Goal: Task Accomplishment & Management: Manage account settings

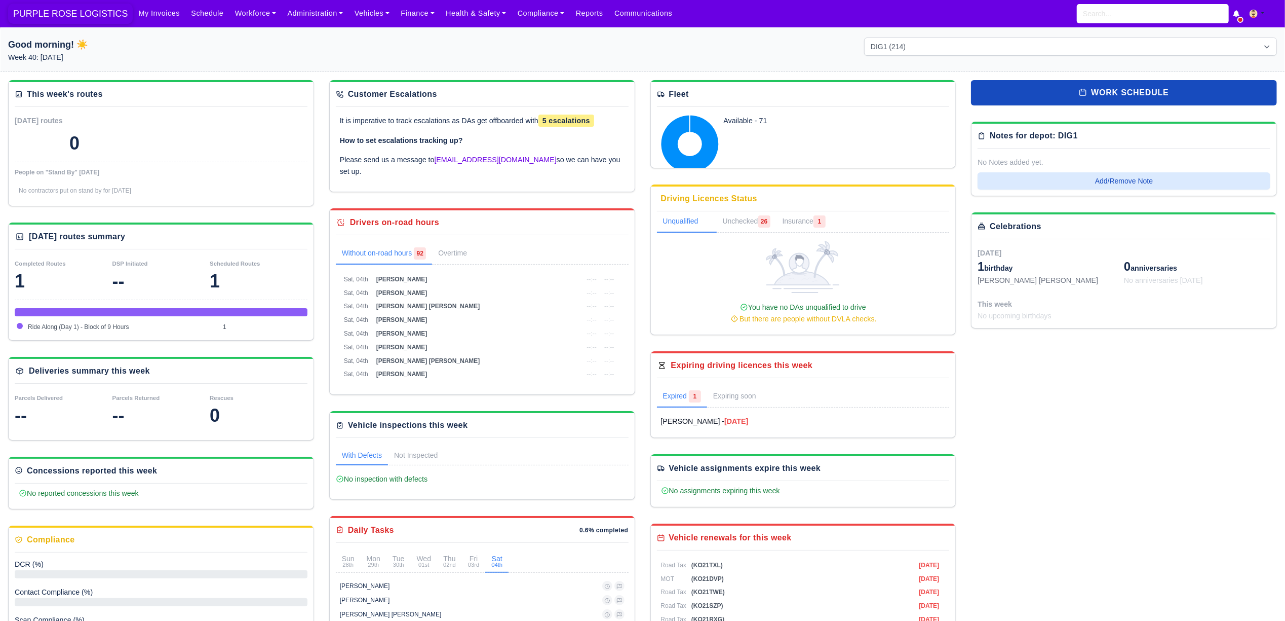
click at [66, 14] on span "PURPLE ROSE LOGISTICS" at bounding box center [70, 14] width 125 height 20
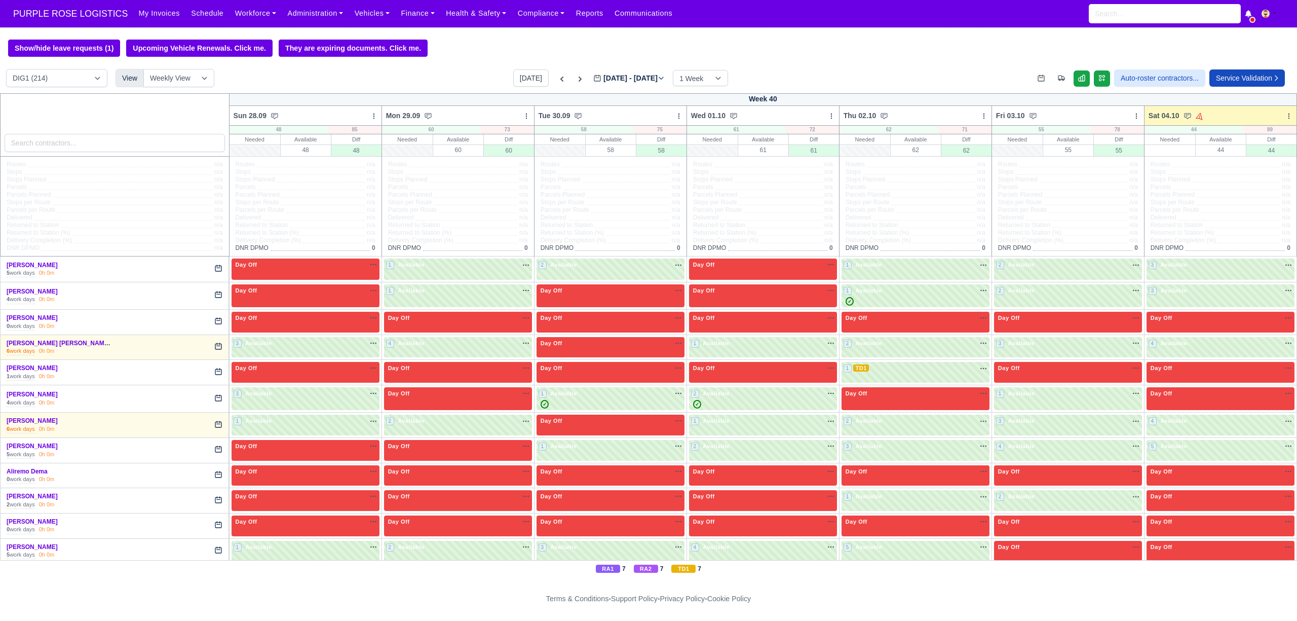
click at [120, 327] on div "0 work days 0h 0m" at bounding box center [115, 326] width 216 height 8
click at [37, 321] on link "Abdullah Mohamed" at bounding box center [32, 317] width 51 height 7
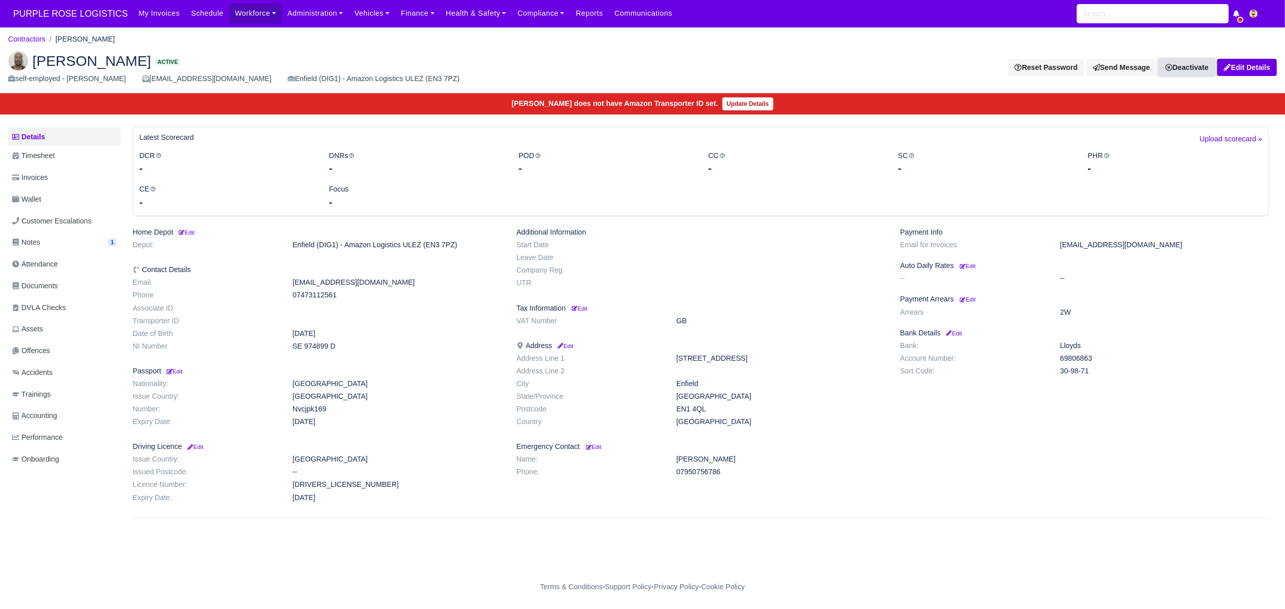
click at [1178, 66] on link "Deactivate" at bounding box center [1187, 67] width 56 height 17
click at [1172, 104] on link "Take off schedule" at bounding box center [1171, 104] width 90 height 16
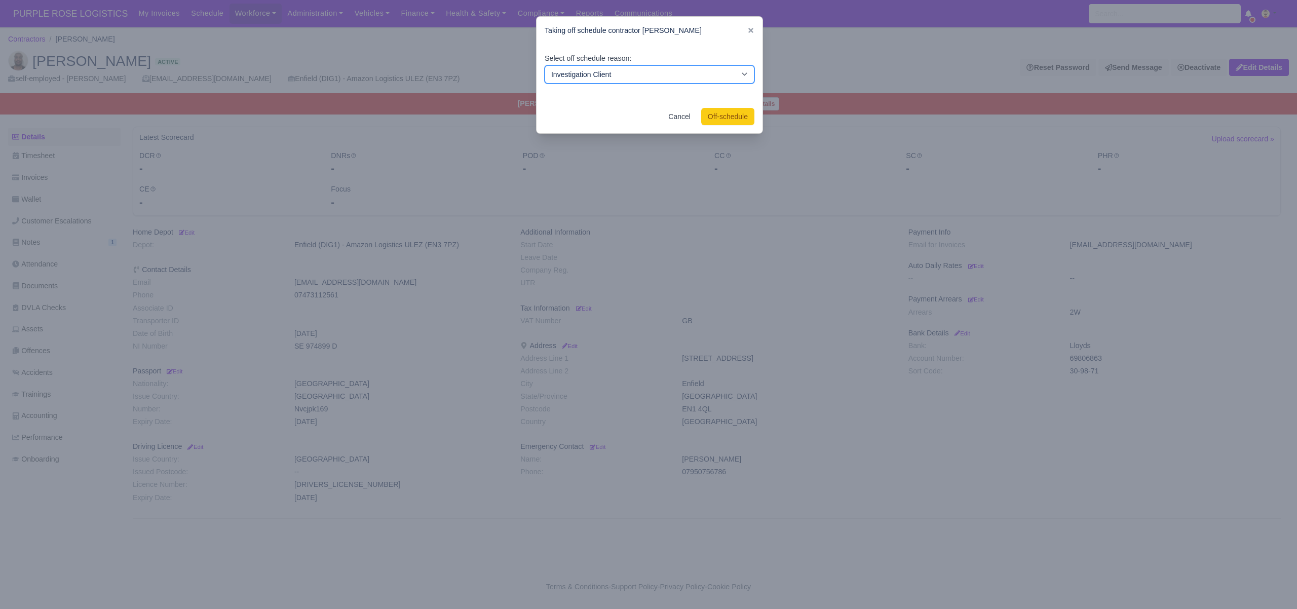
click at [696, 79] on select "Investigation Client Customer Escalation Medical Reason Vacation" at bounding box center [650, 74] width 210 height 18
click at [739, 43] on div "Taking off schedule contractor Abdullah Mohamed" at bounding box center [649, 31] width 226 height 28
click at [672, 117] on link "Cancel" at bounding box center [679, 116] width 35 height 17
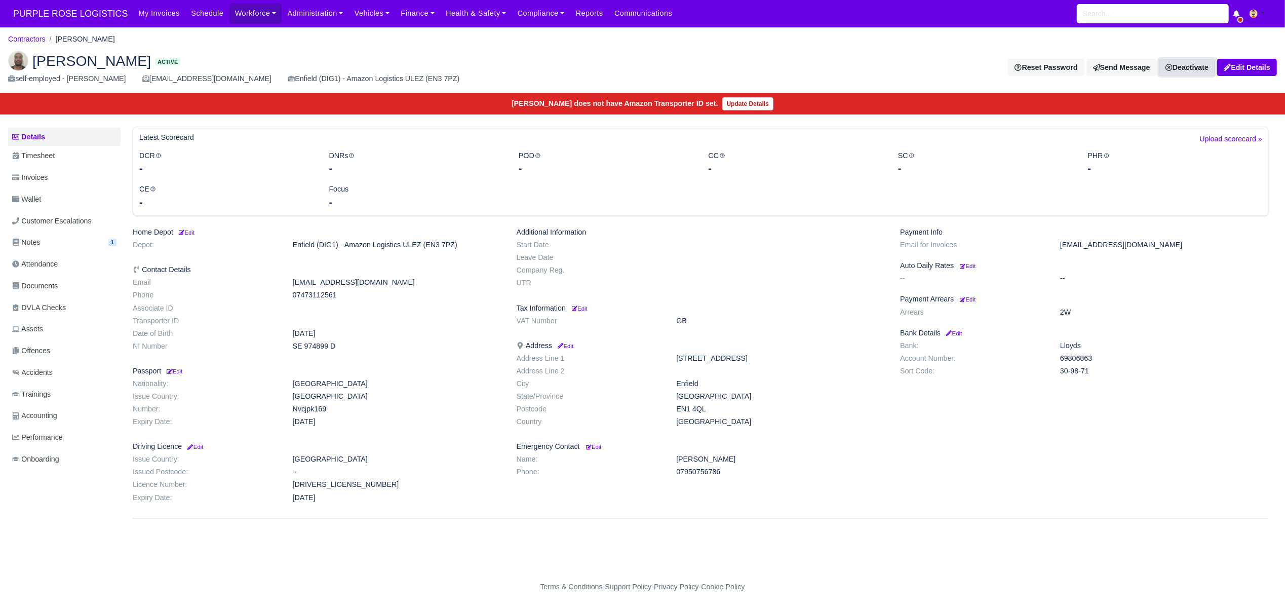
click at [1188, 68] on link "Deactivate" at bounding box center [1187, 67] width 56 height 17
click at [1164, 120] on link "Off-board" at bounding box center [1171, 119] width 90 height 16
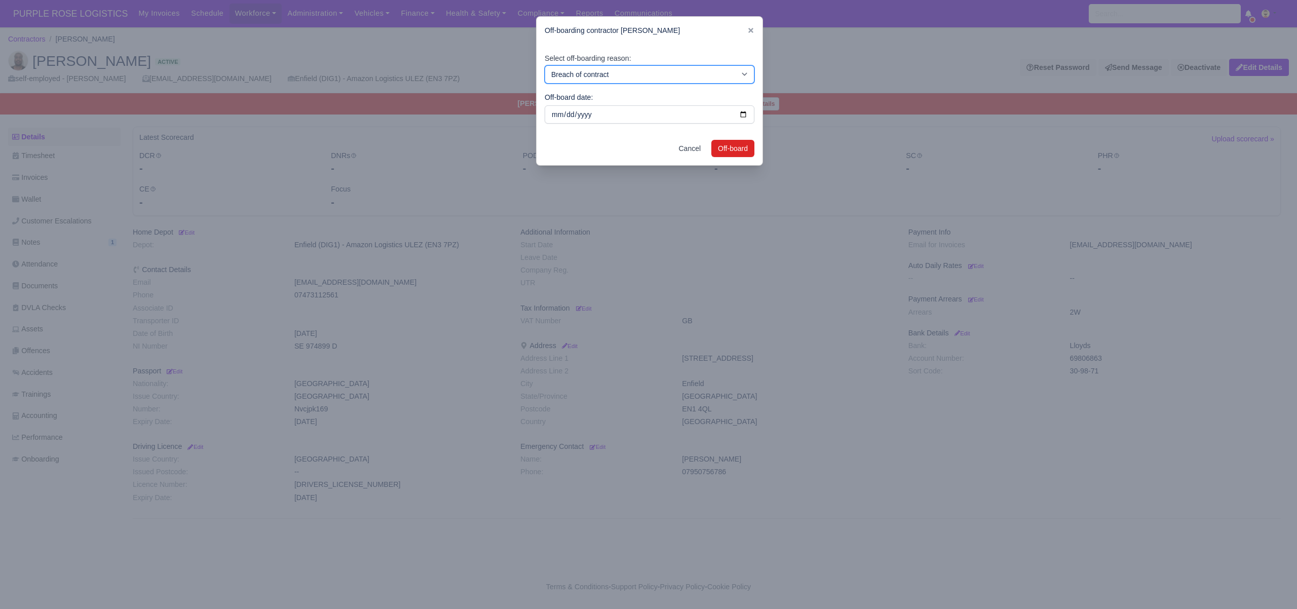
click at [653, 74] on select "Breach of contract Personal decision Too many parcels Heavy routes Another comp…" at bounding box center [650, 74] width 210 height 18
click at [677, 73] on select "Breach of contract Personal decision Too many parcels Heavy routes Another comp…" at bounding box center [650, 74] width 210 height 18
select select "personal-decision"
click at [545, 65] on select "Breach of contract Personal decision Too many parcels Heavy routes Another comp…" at bounding box center [650, 74] width 210 height 18
click at [726, 146] on button "Off-board" at bounding box center [732, 148] width 43 height 17
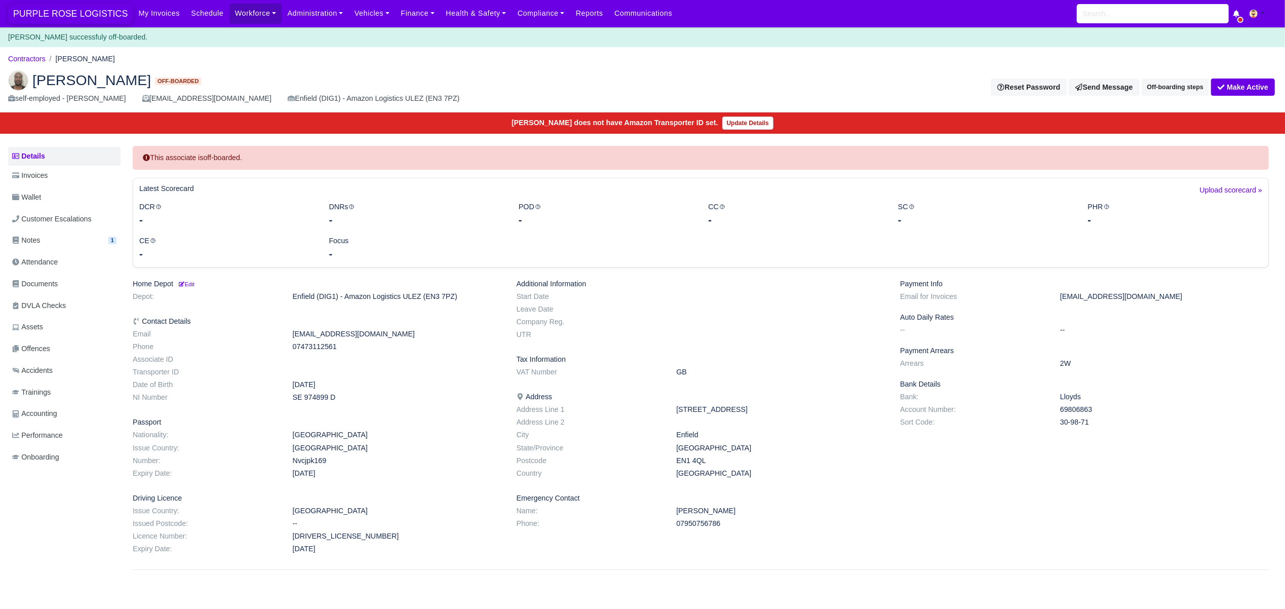
click at [70, 17] on span "PURPLE ROSE LOGISTICS" at bounding box center [70, 14] width 125 height 20
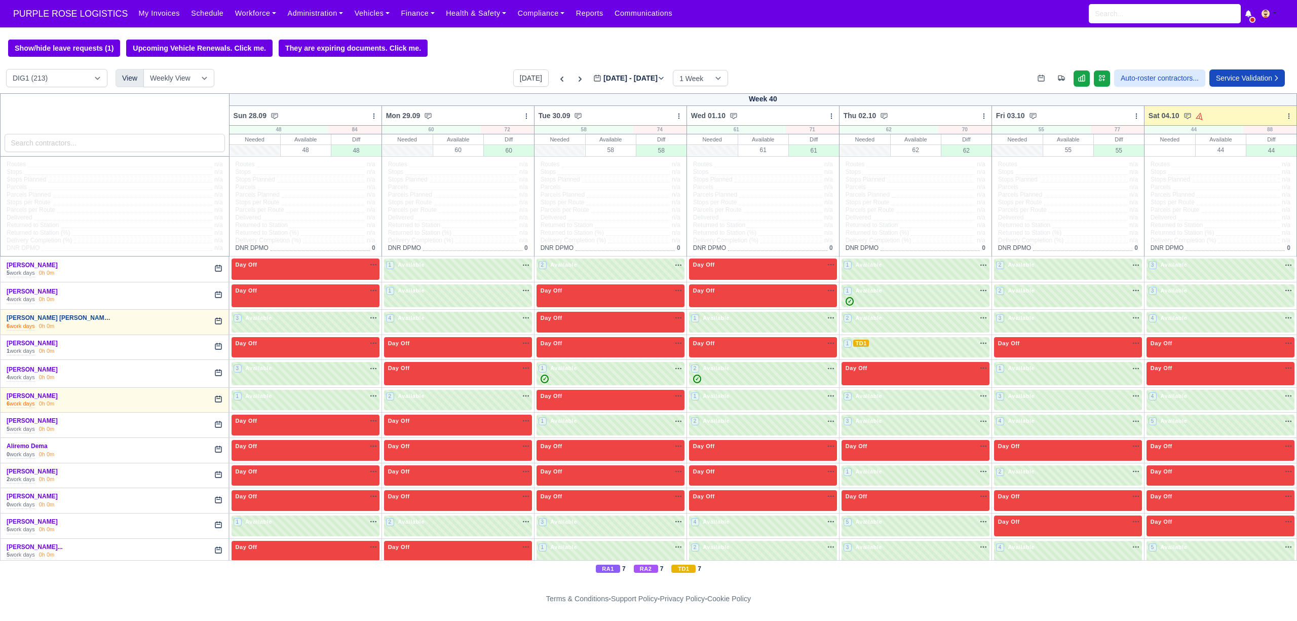
click at [54, 321] on link "Abdur Rahim IBN Muni..." at bounding box center [61, 317] width 109 height 7
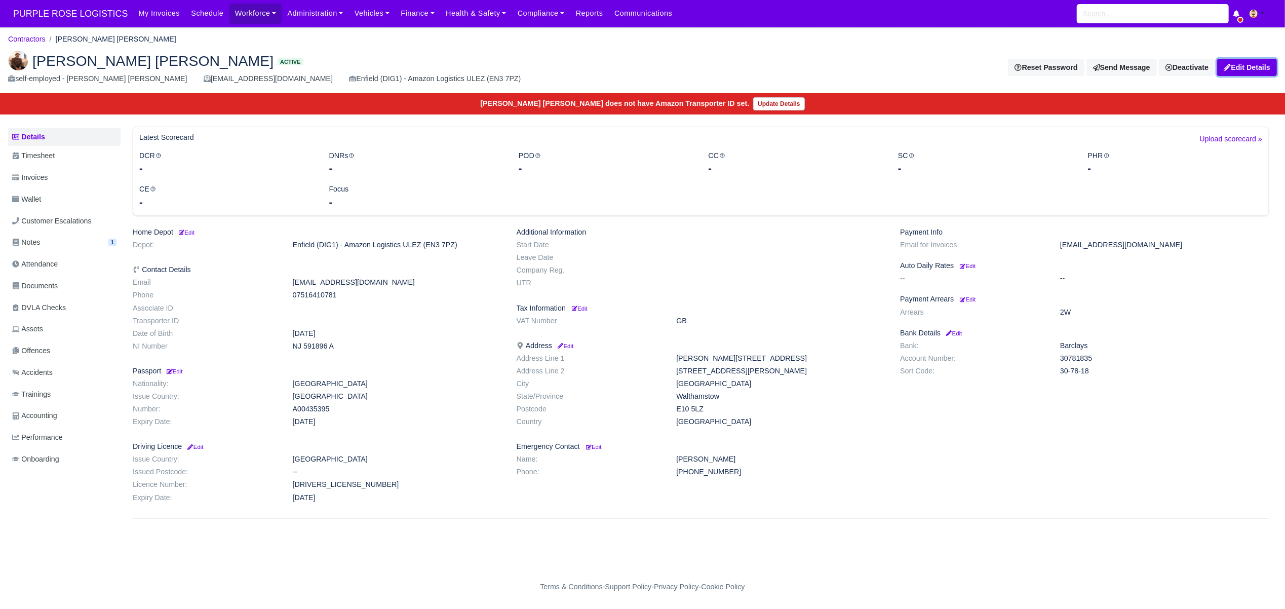
click at [1244, 62] on link "Edit Details" at bounding box center [1247, 67] width 60 height 17
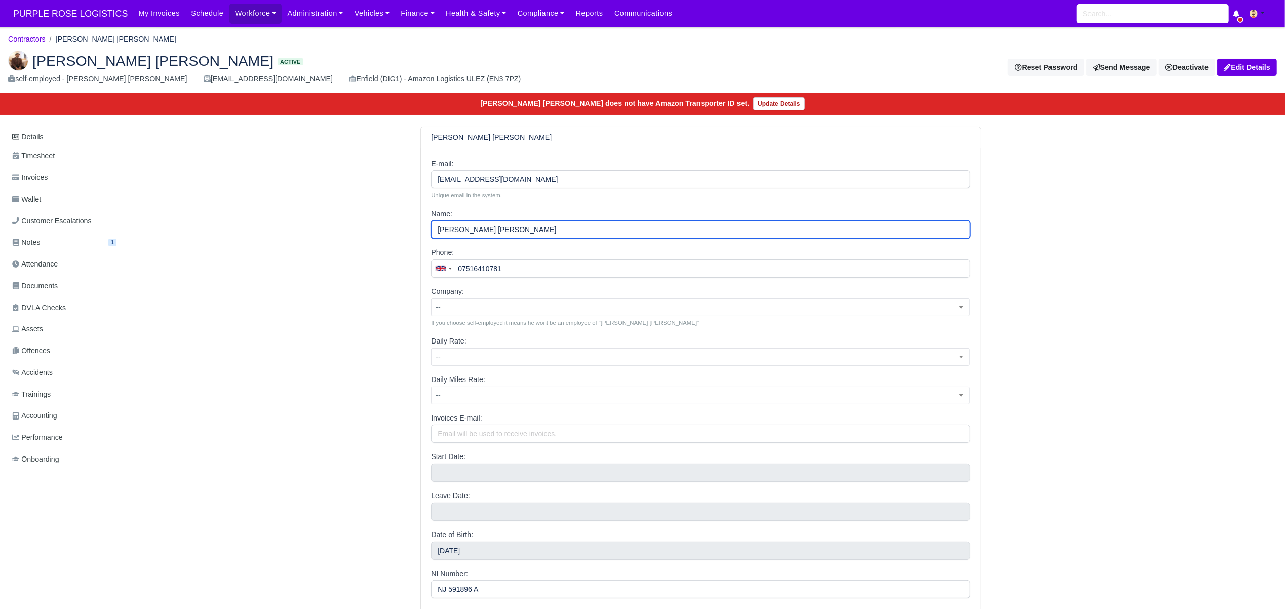
click at [491, 228] on input "[PERSON_NAME] [PERSON_NAME]" at bounding box center [700, 229] width 539 height 18
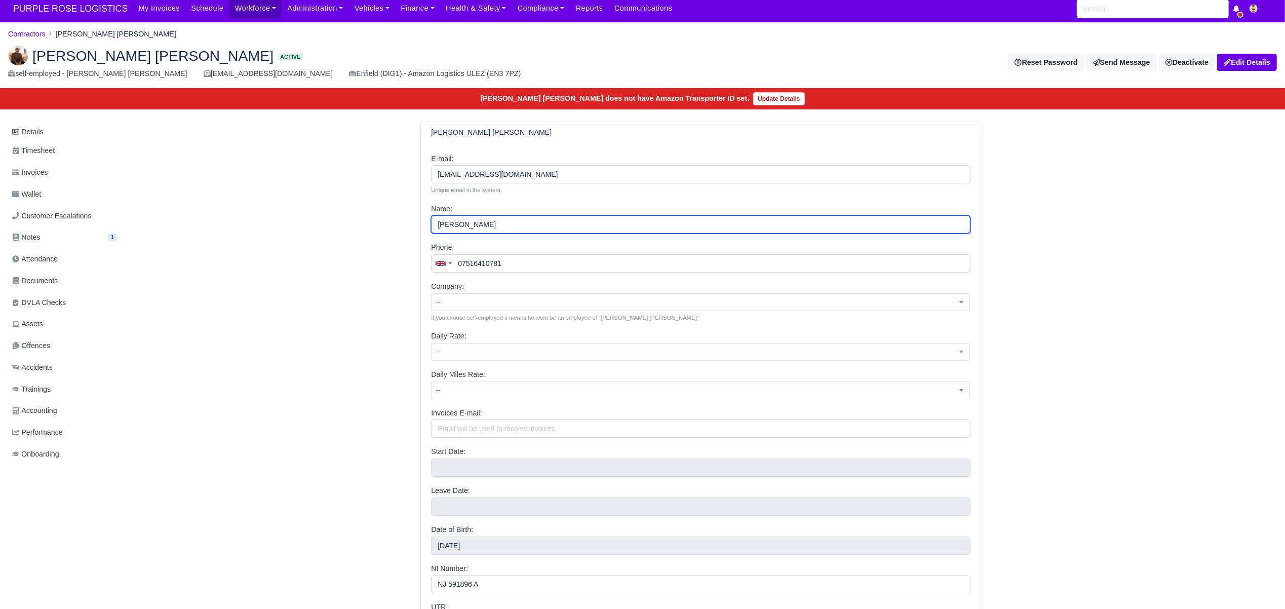
scroll to position [202, 0]
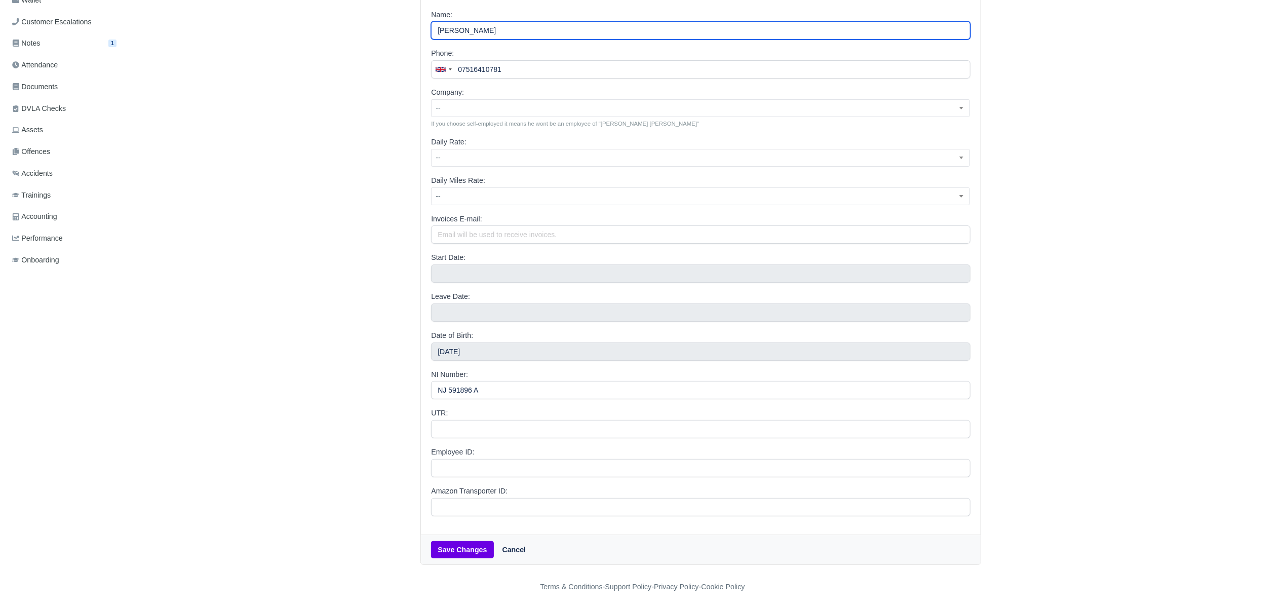
type input "[PERSON_NAME]"
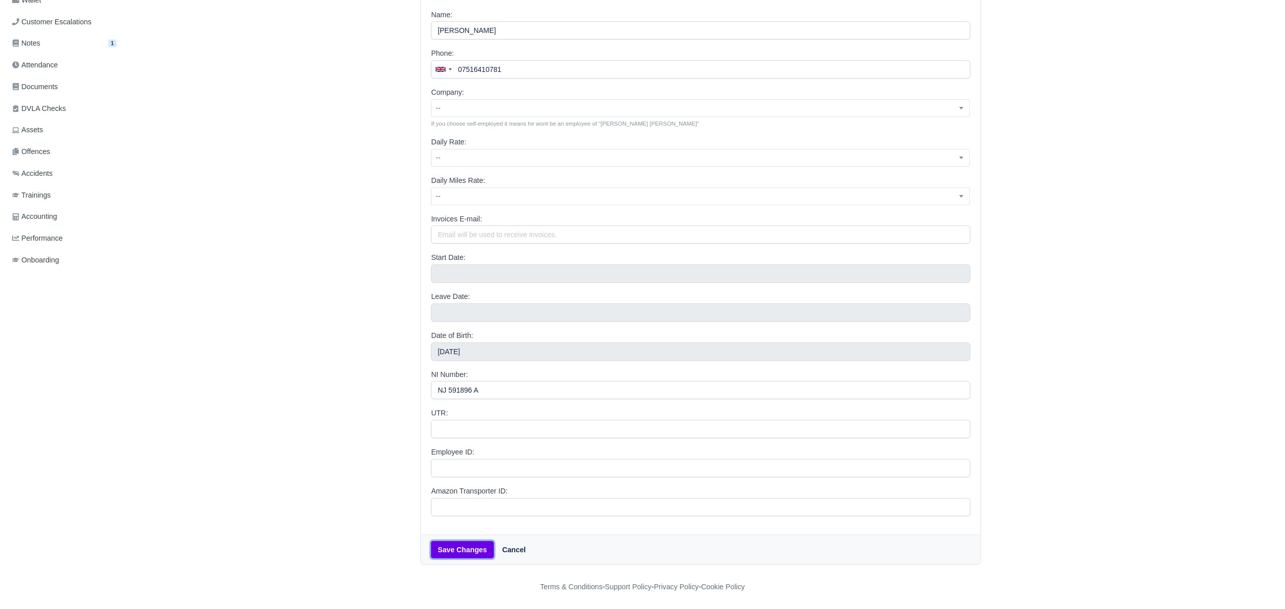
click at [472, 550] on button "Save Changes" at bounding box center [462, 549] width 62 height 17
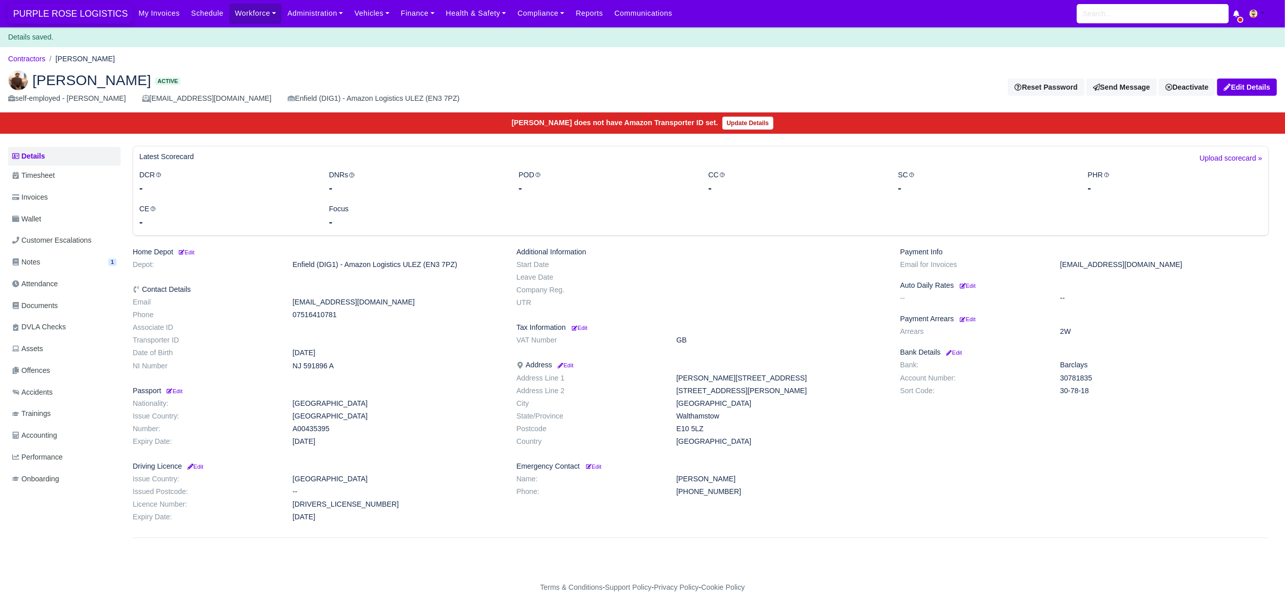
click at [41, 7] on span "PURPLE ROSE LOGISTICS" at bounding box center [70, 14] width 125 height 20
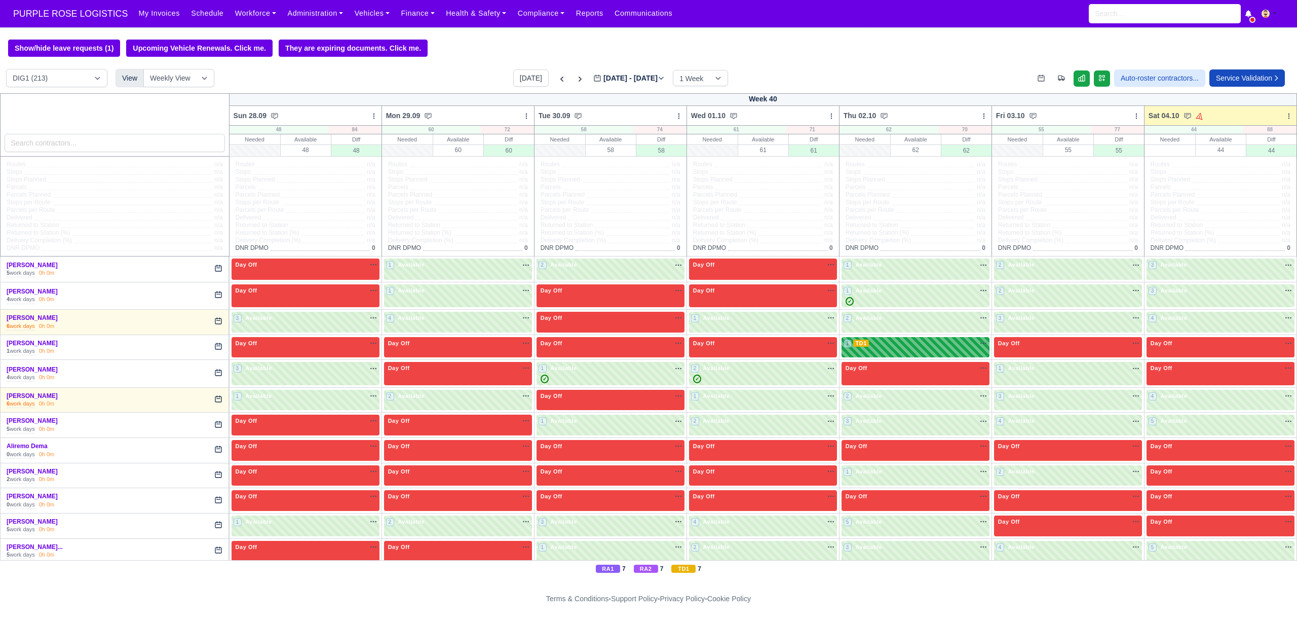
click at [857, 346] on span "TD1" at bounding box center [860, 342] width 15 height 7
select select "6"
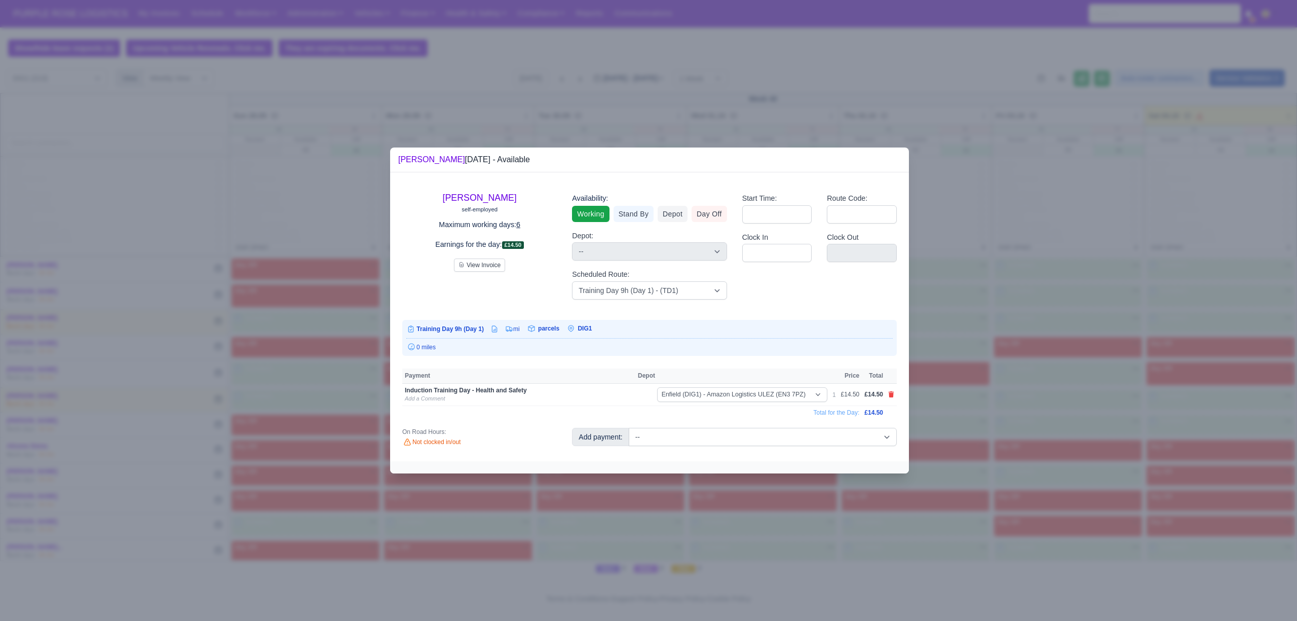
click at [351, 250] on div at bounding box center [648, 310] width 1297 height 621
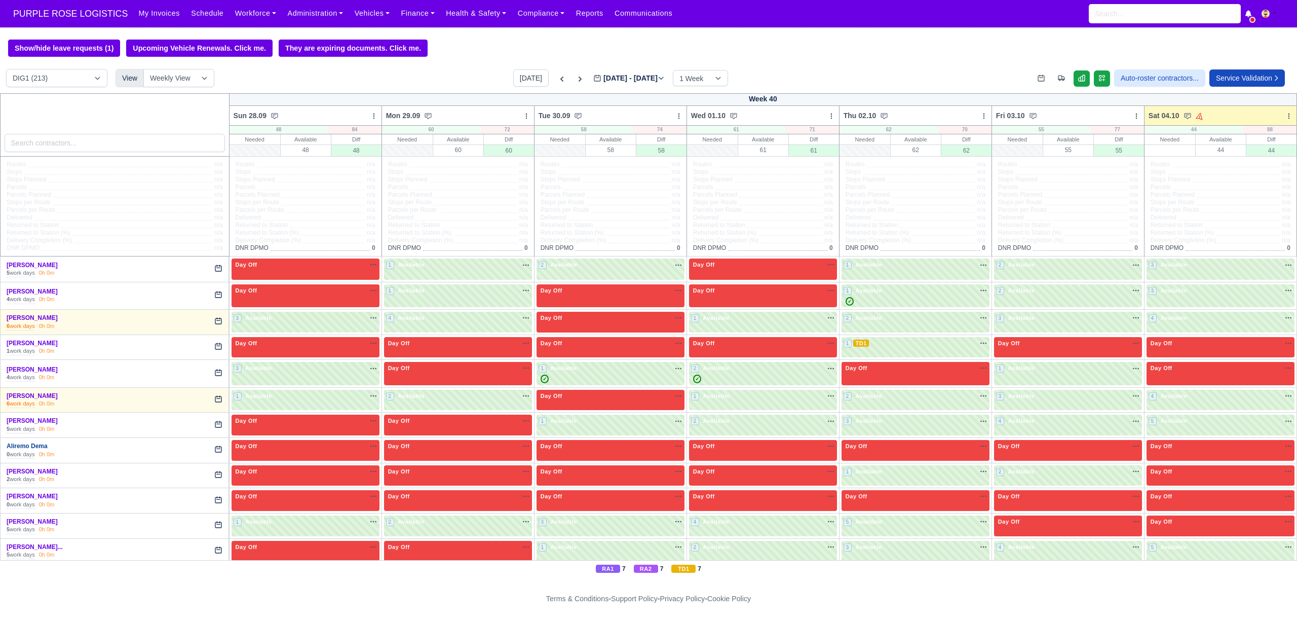
click at [32, 449] on link "Aliremo Dema" at bounding box center [27, 445] width 41 height 7
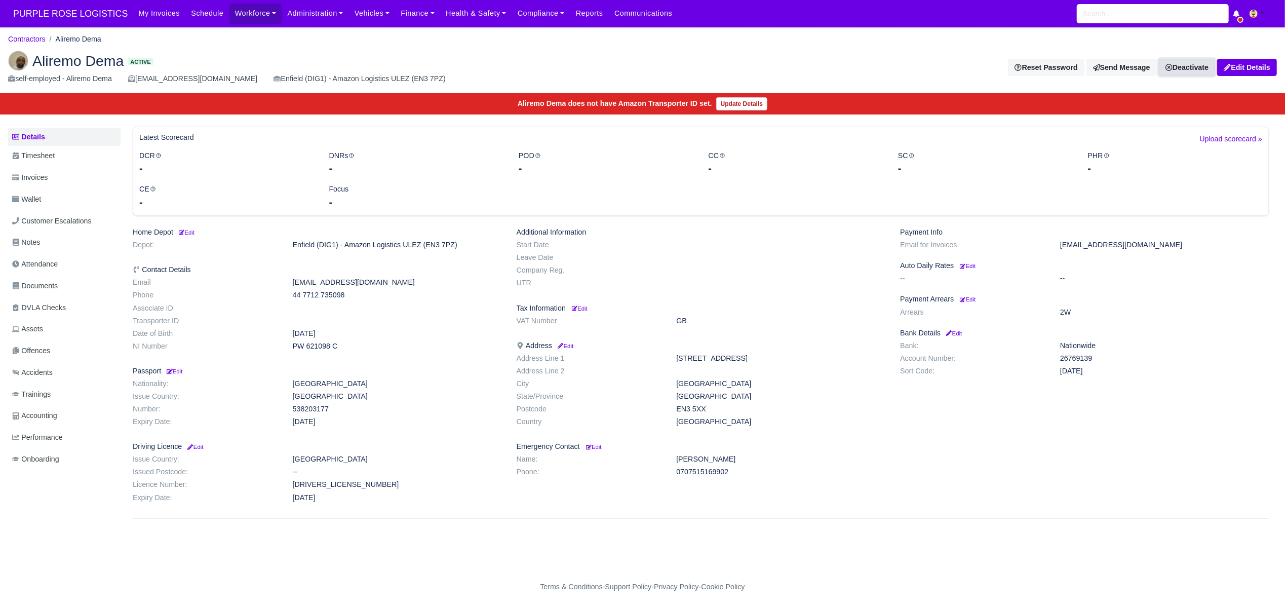
click at [1182, 61] on link "Deactivate" at bounding box center [1187, 67] width 56 height 17
click at [1172, 118] on link "Off-board" at bounding box center [1171, 119] width 90 height 16
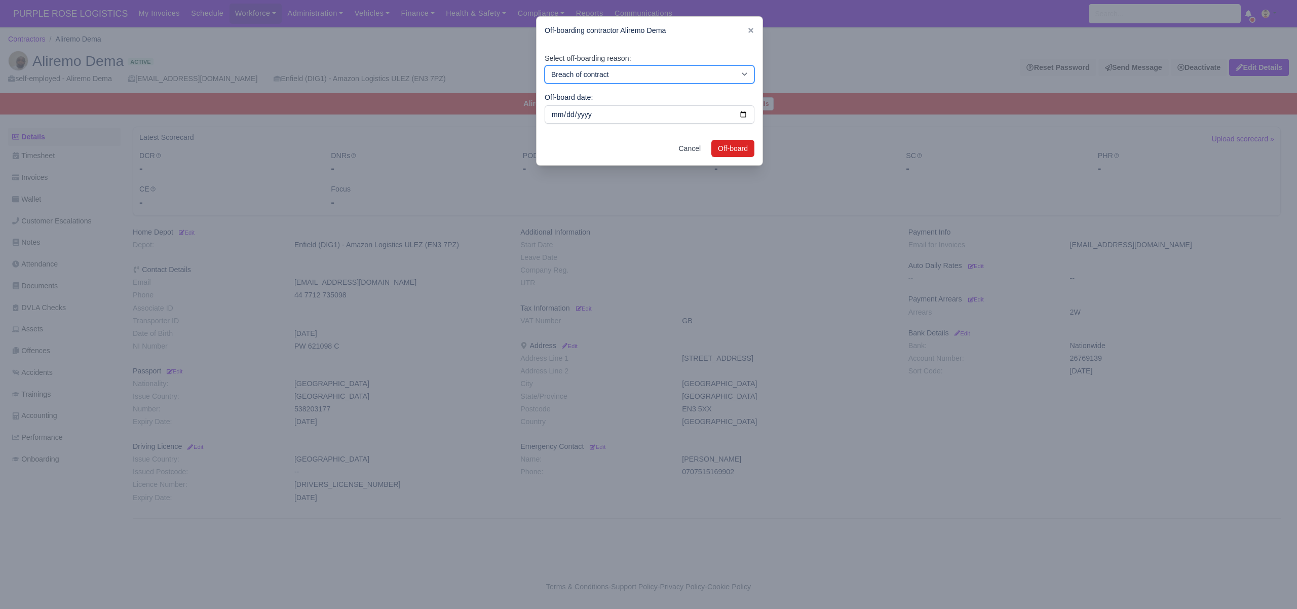
click at [653, 79] on select "Breach of contract Personal decision Too many parcels Heavy routes Another comp…" at bounding box center [650, 74] width 210 height 18
select select "personal-decision"
click at [545, 65] on select "Breach of contract Personal decision Too many parcels Heavy routes Another comp…" at bounding box center [650, 74] width 210 height 18
click at [725, 145] on button "Off-board" at bounding box center [732, 148] width 43 height 17
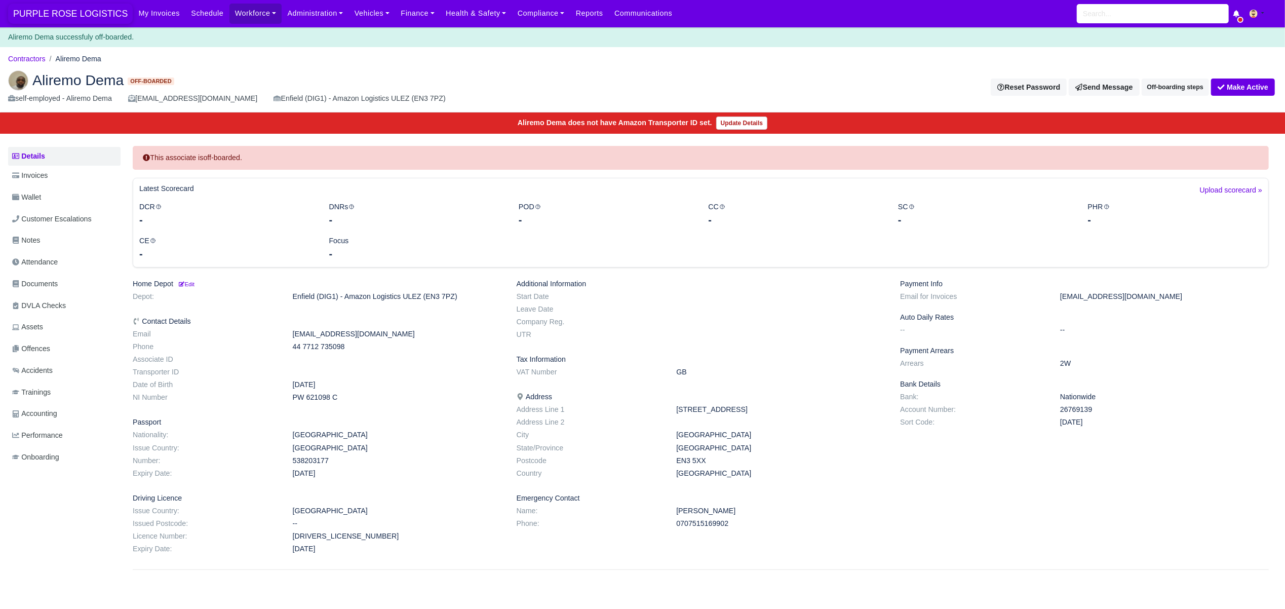
click at [31, 13] on span "PURPLE ROSE LOGISTICS" at bounding box center [70, 14] width 125 height 20
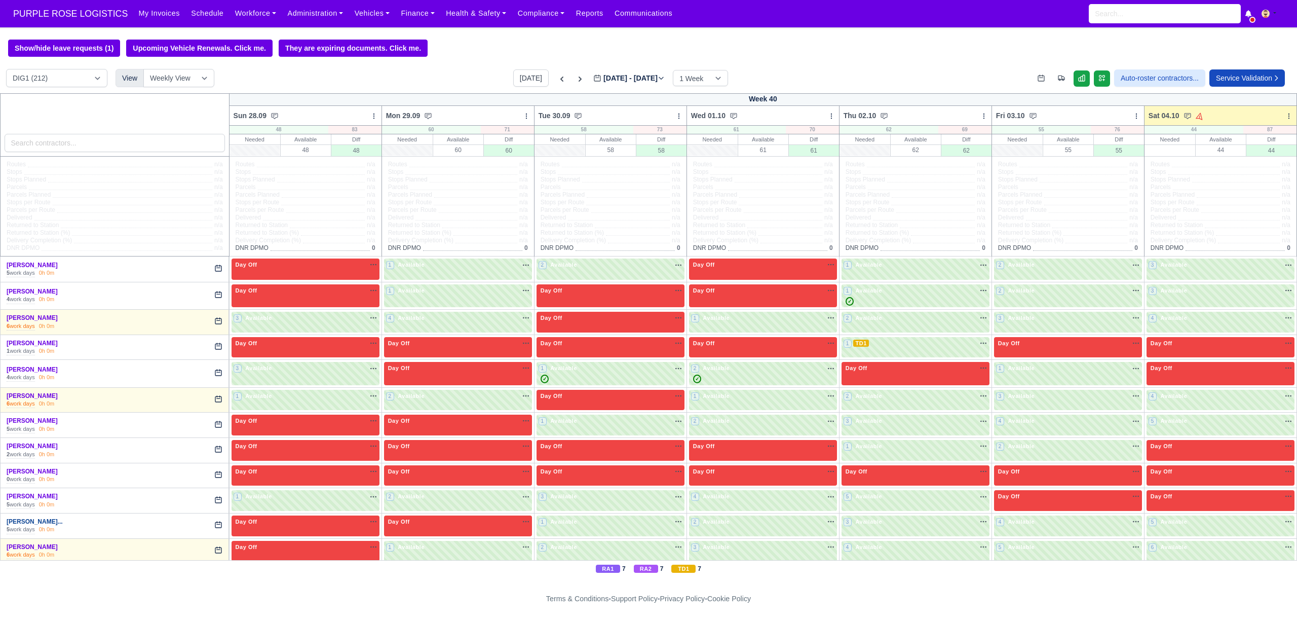
click at [38, 525] on link "Ashton Albert Sylves..." at bounding box center [35, 521] width 56 height 7
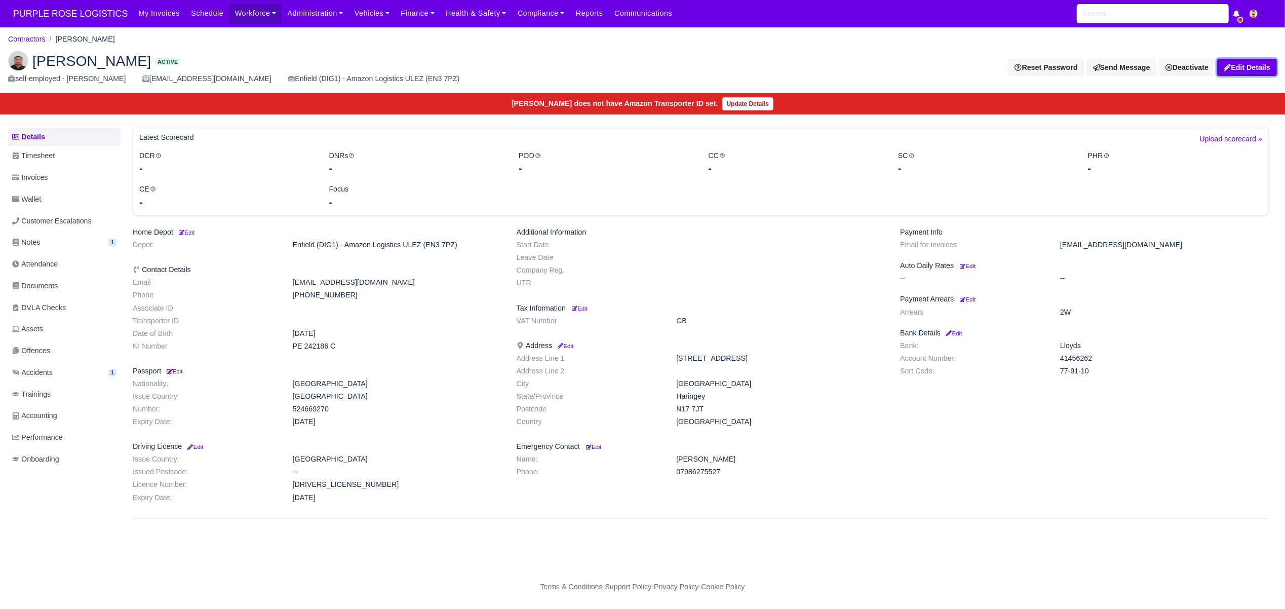
click at [1254, 67] on link "Edit Details" at bounding box center [1247, 67] width 60 height 17
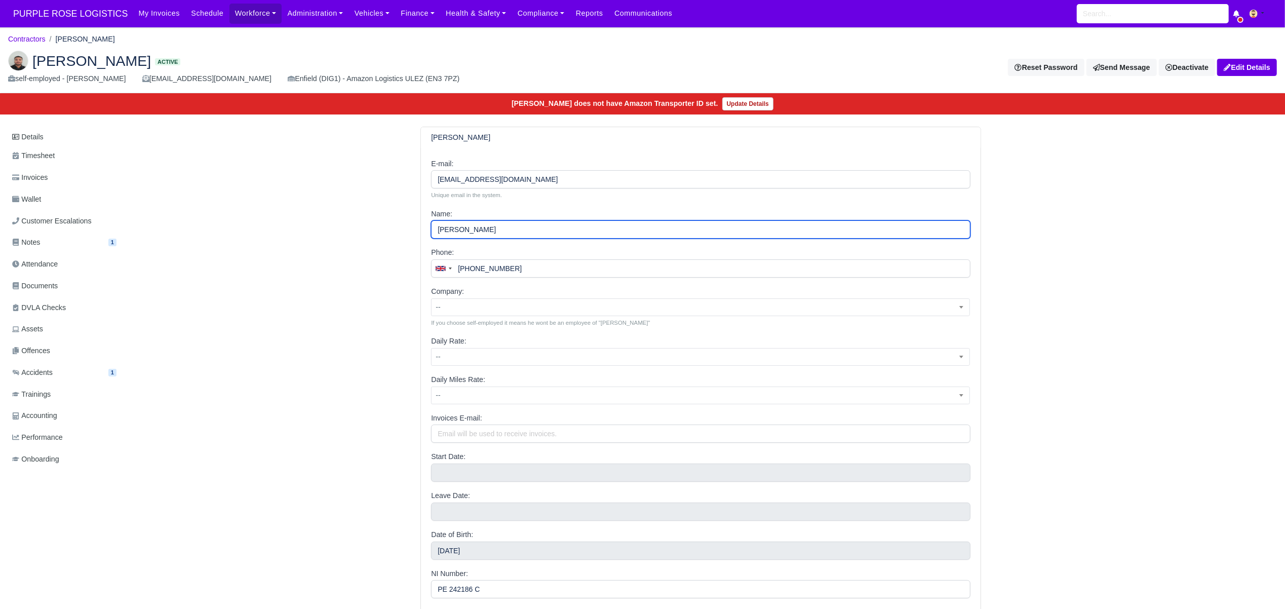
click at [474, 231] on input "[PERSON_NAME]" at bounding box center [700, 229] width 539 height 18
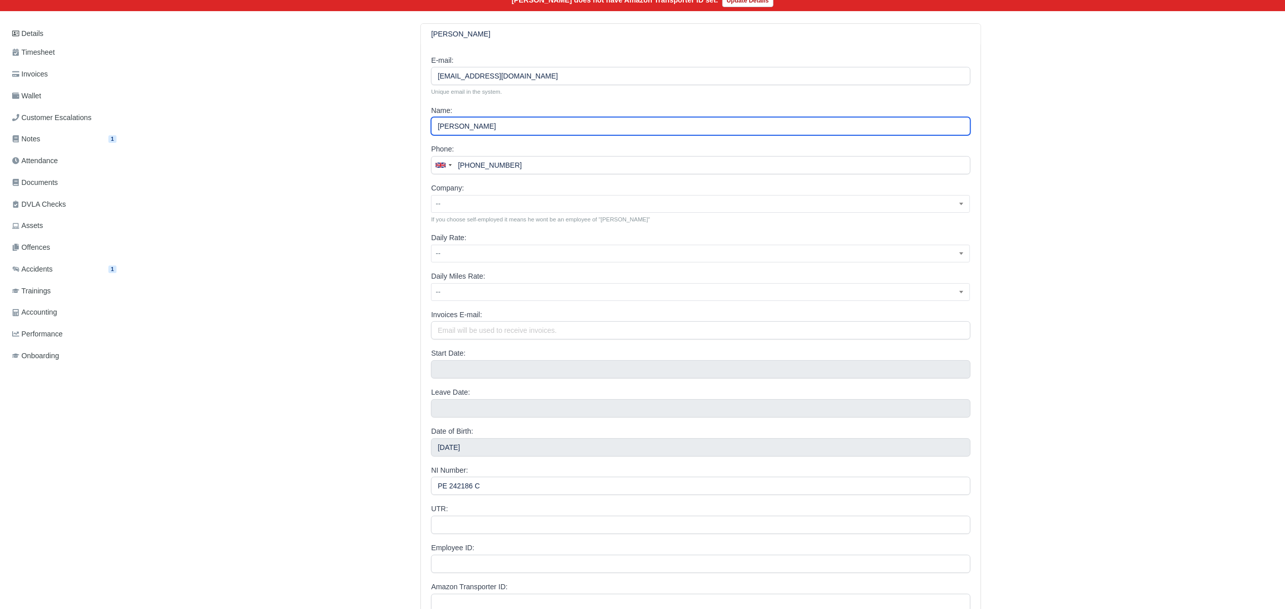
scroll to position [202, 0]
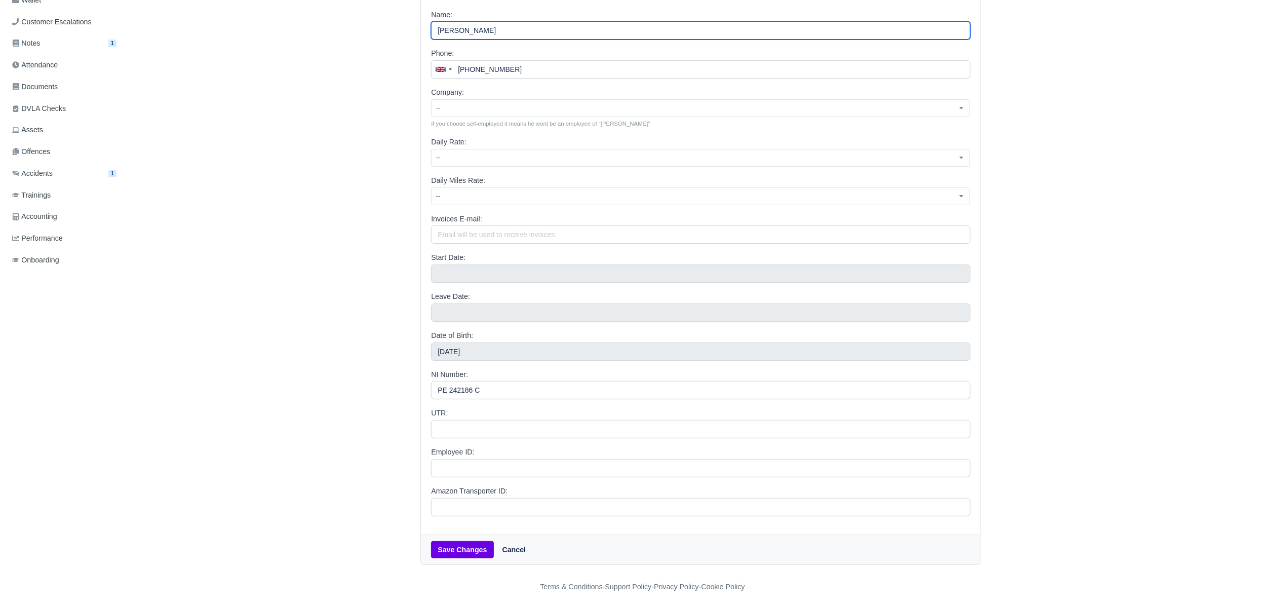
type input "[PERSON_NAME]"
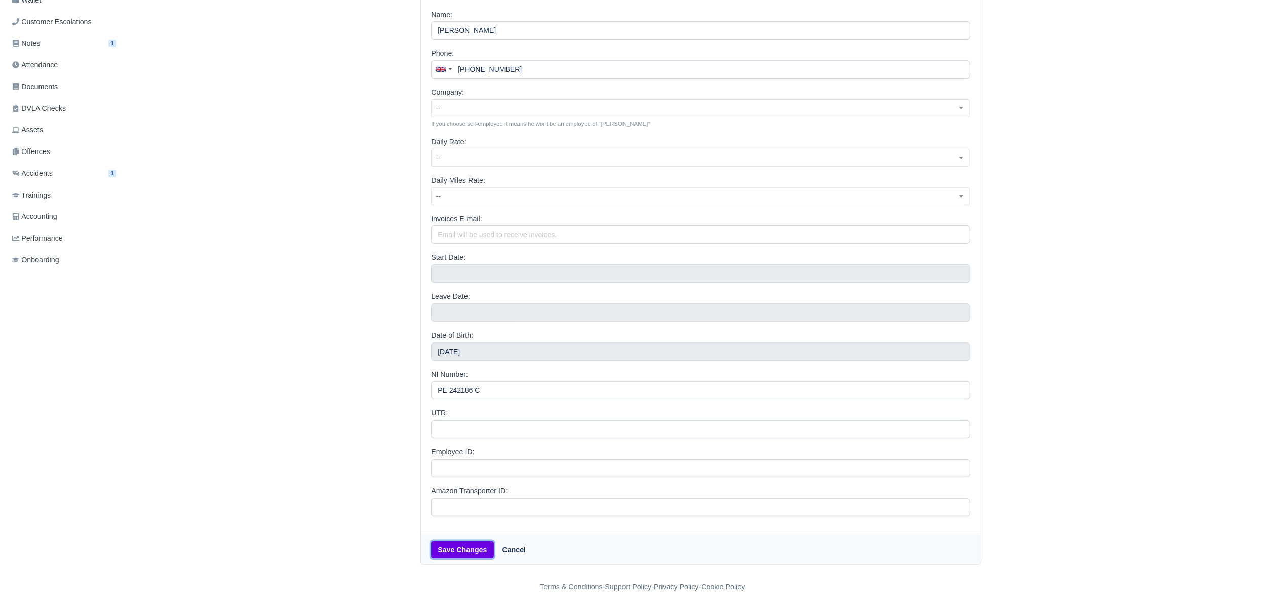
click at [464, 551] on button "Save Changes" at bounding box center [462, 549] width 62 height 17
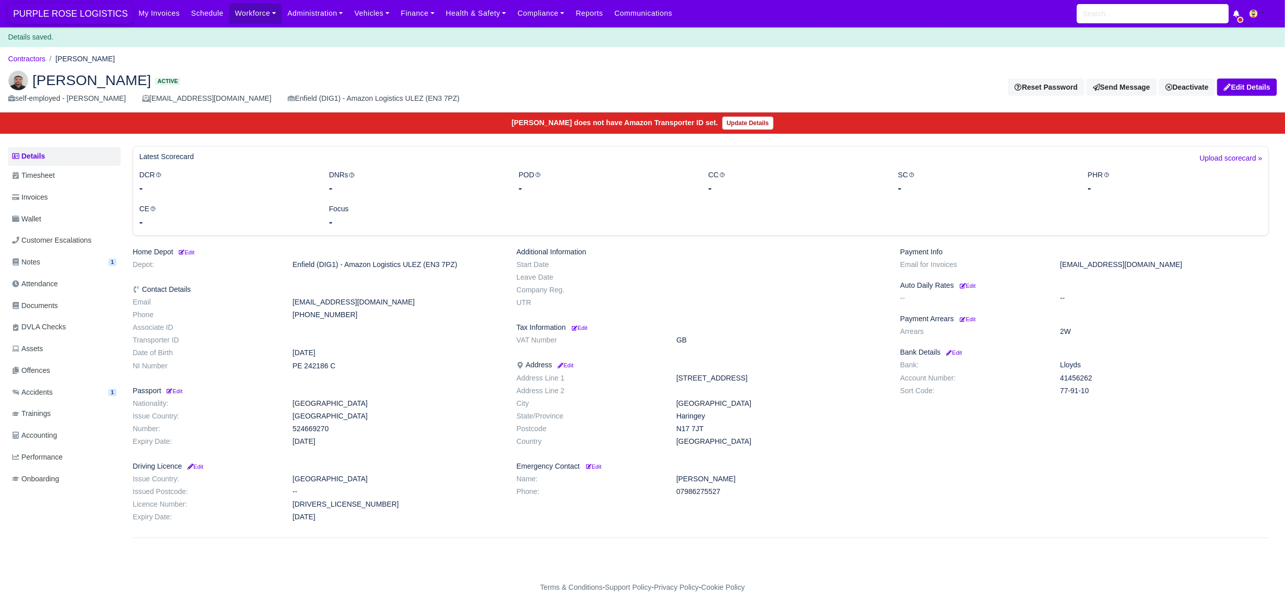
click at [46, 12] on span "PURPLE ROSE LOGISTICS" at bounding box center [70, 14] width 125 height 20
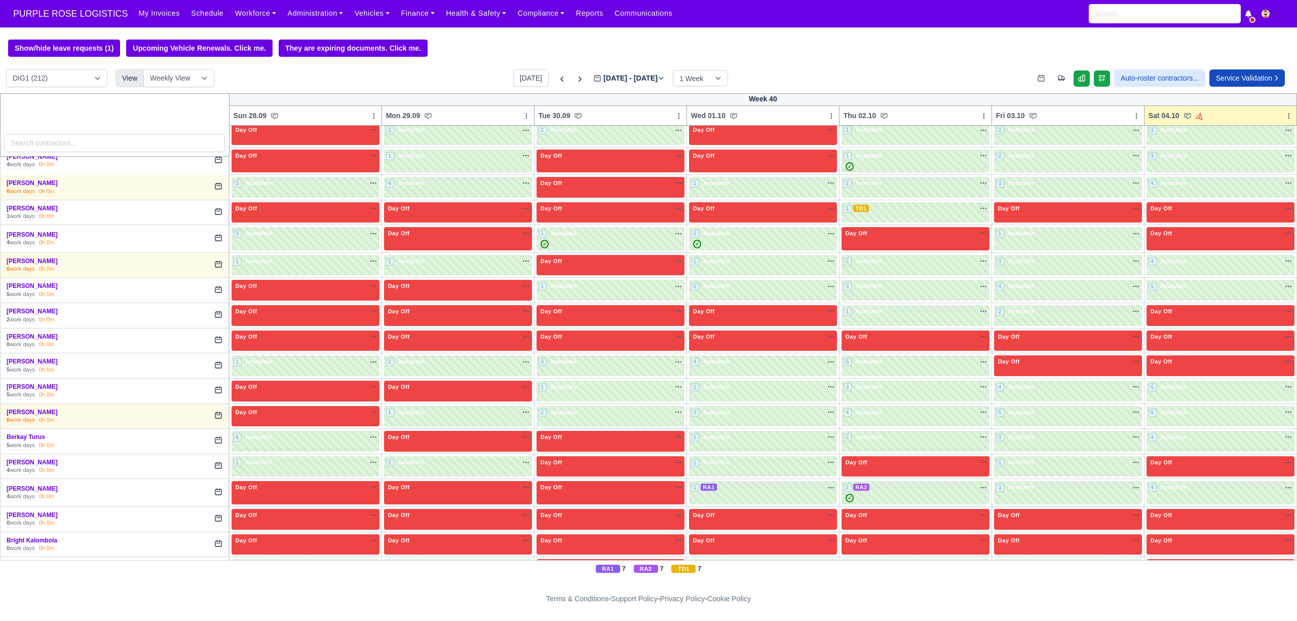
scroll to position [203, 0]
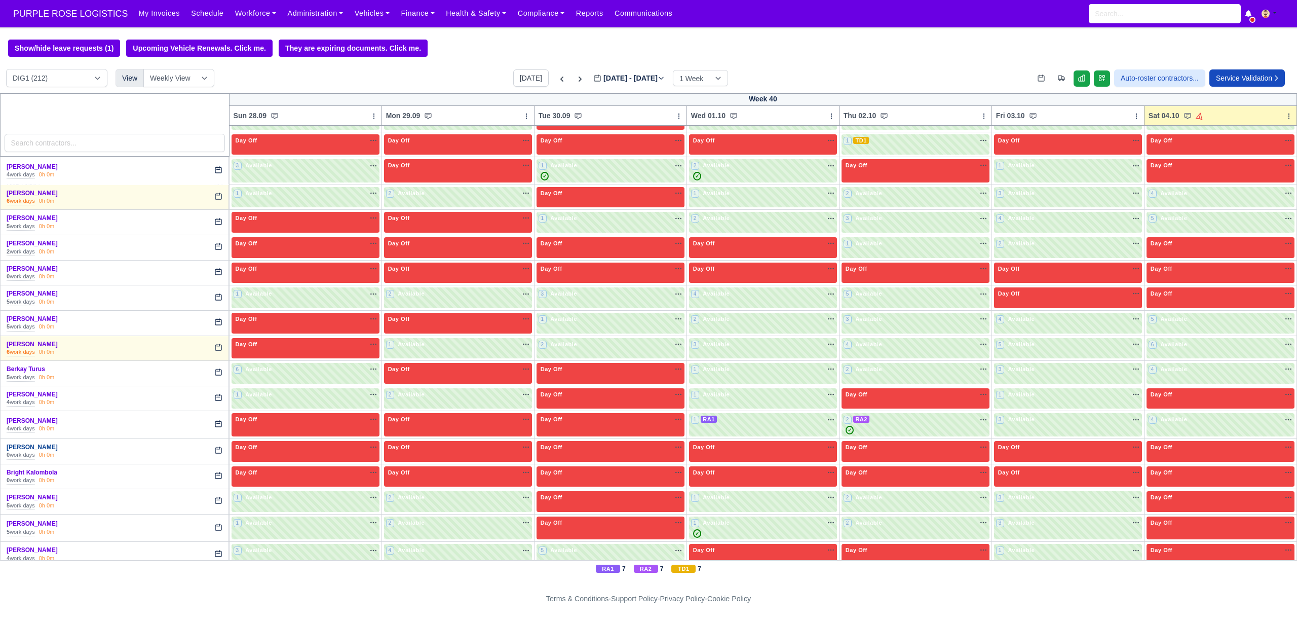
click at [44, 450] on link "[PERSON_NAME]" at bounding box center [32, 446] width 51 height 7
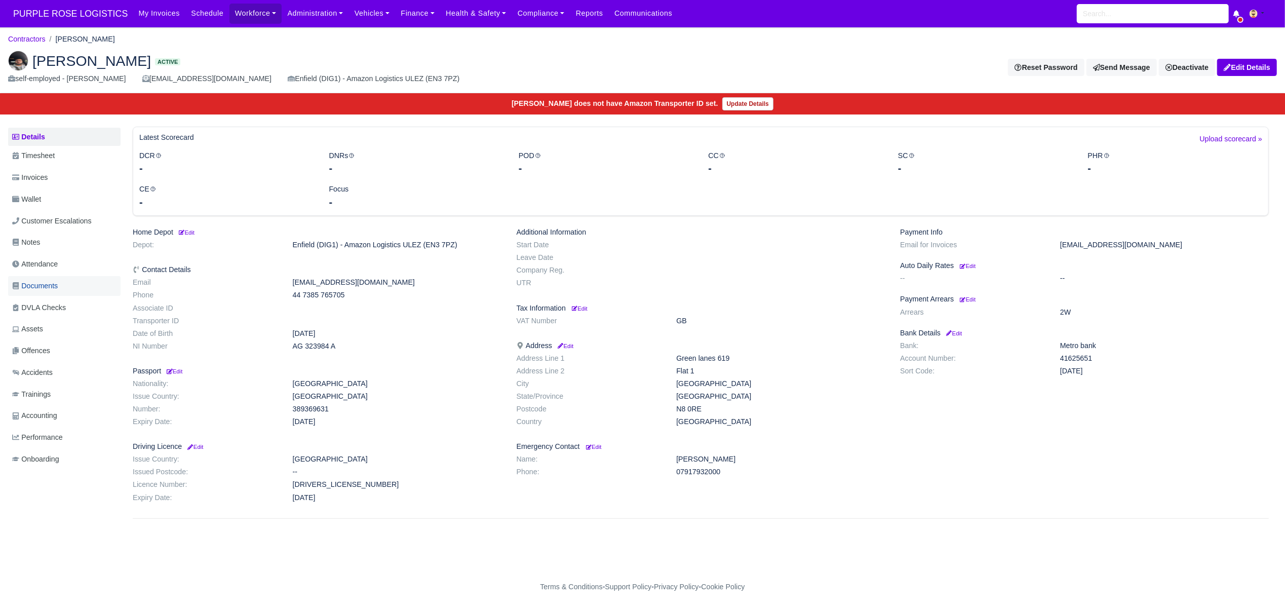
click at [58, 289] on span "Documents" at bounding box center [35, 286] width 46 height 12
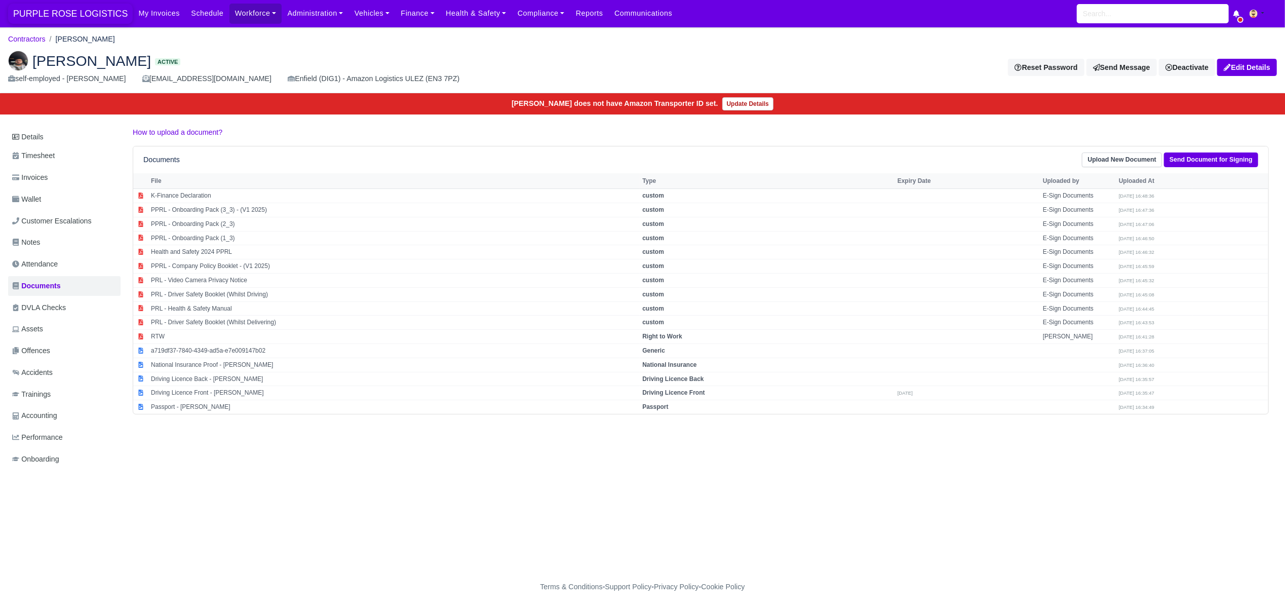
click at [27, 12] on span "PURPLE ROSE LOGISTICS" at bounding box center [70, 14] width 125 height 20
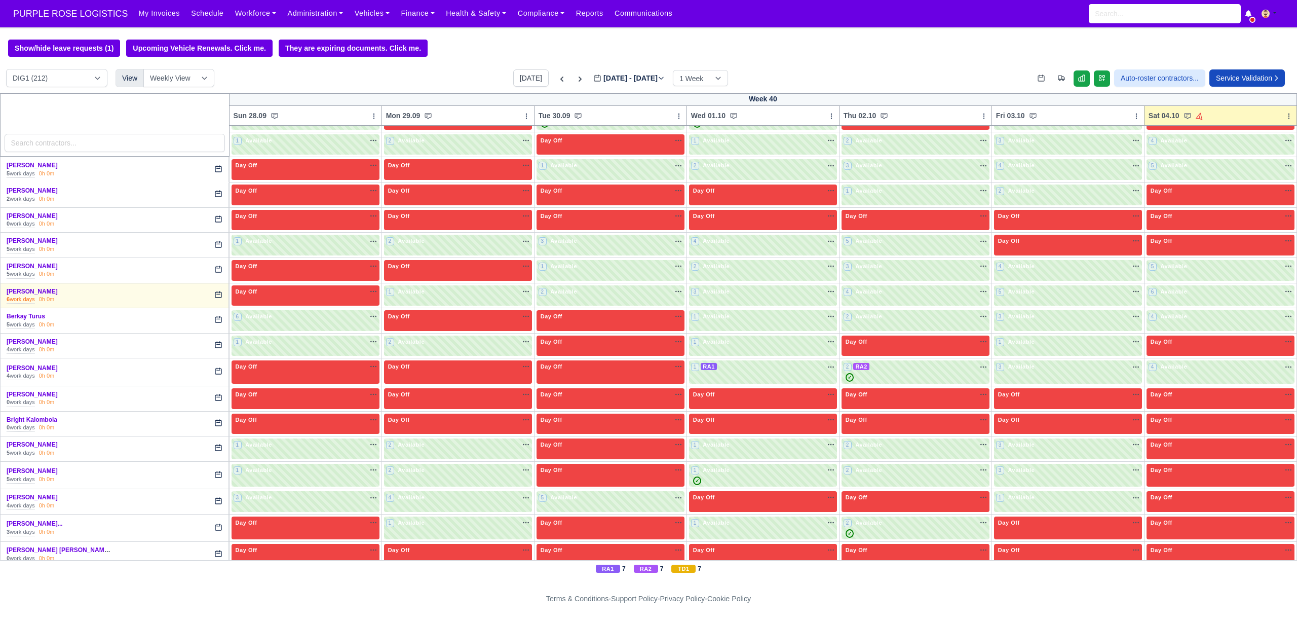
scroll to position [270, 0]
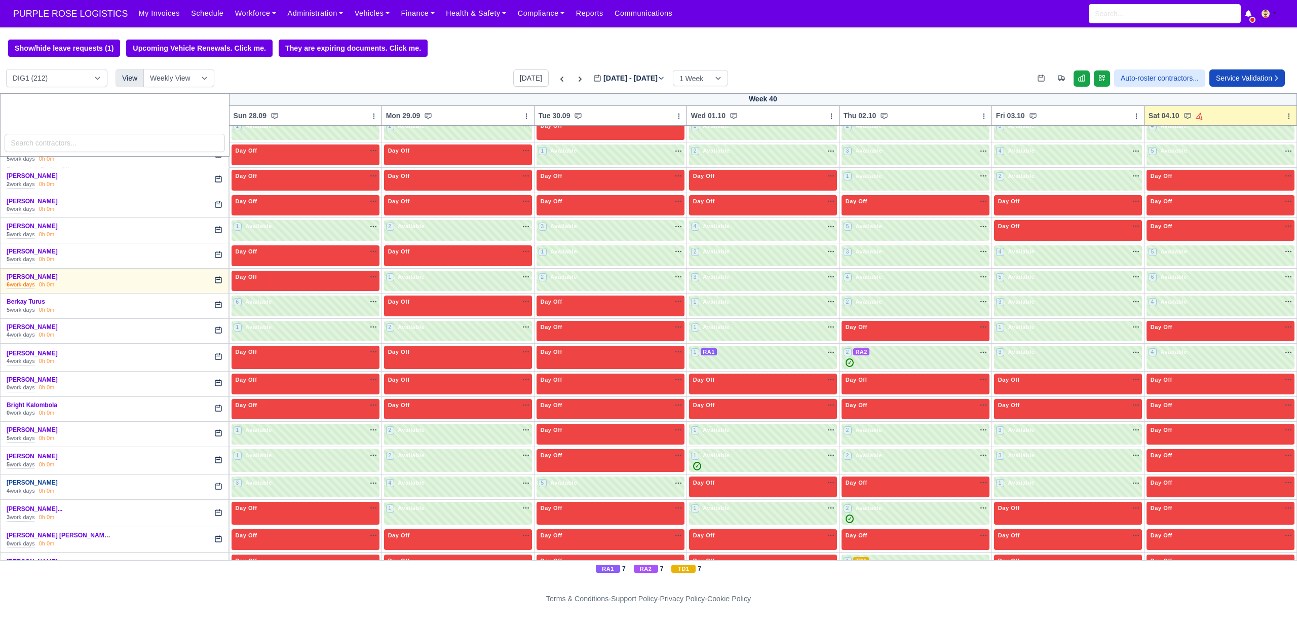
click at [45, 486] on link "Byron Tyrell Harper" at bounding box center [32, 482] width 51 height 7
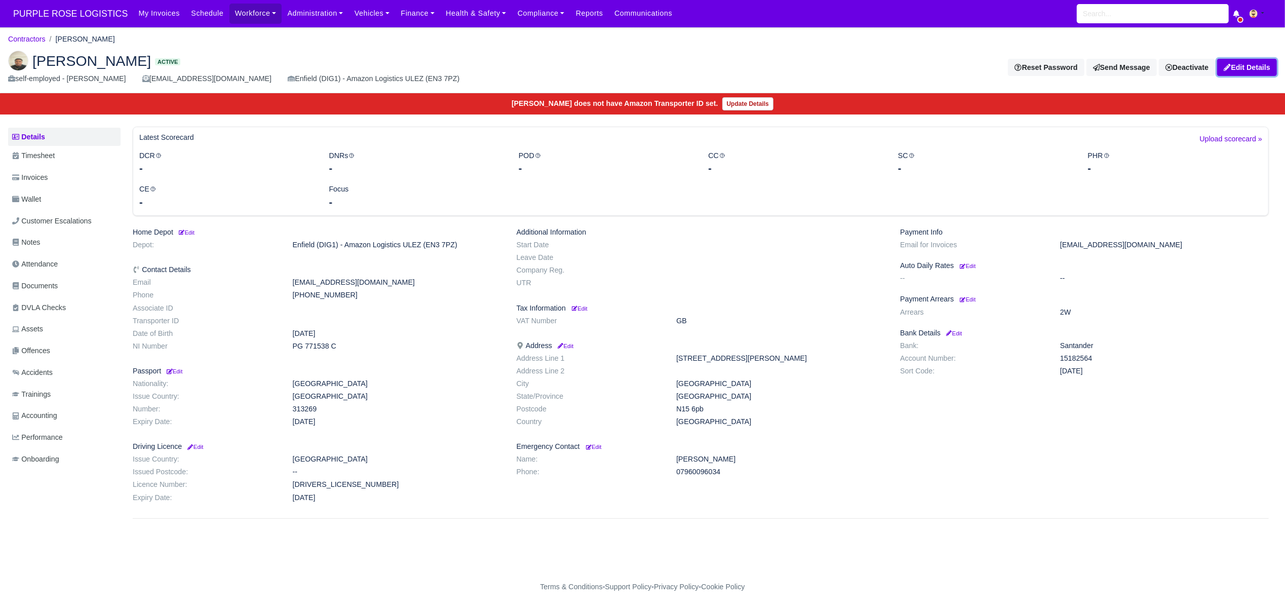
click at [1259, 67] on link "Edit Details" at bounding box center [1247, 67] width 60 height 17
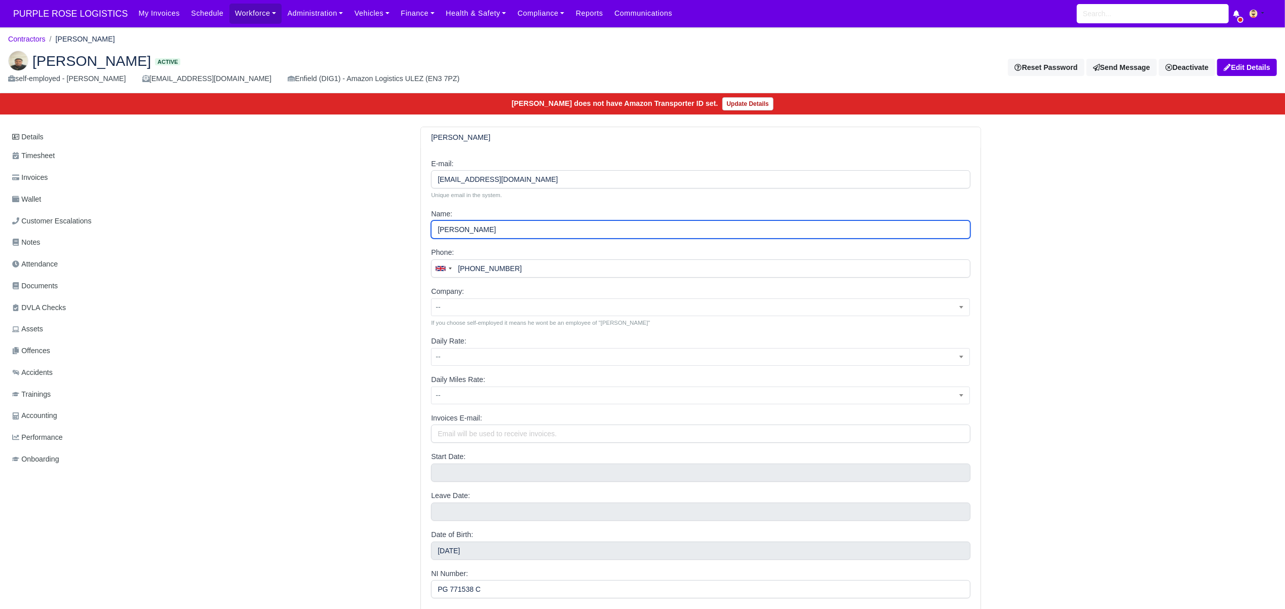
click at [469, 231] on input "[PERSON_NAME]" at bounding box center [700, 229] width 539 height 18
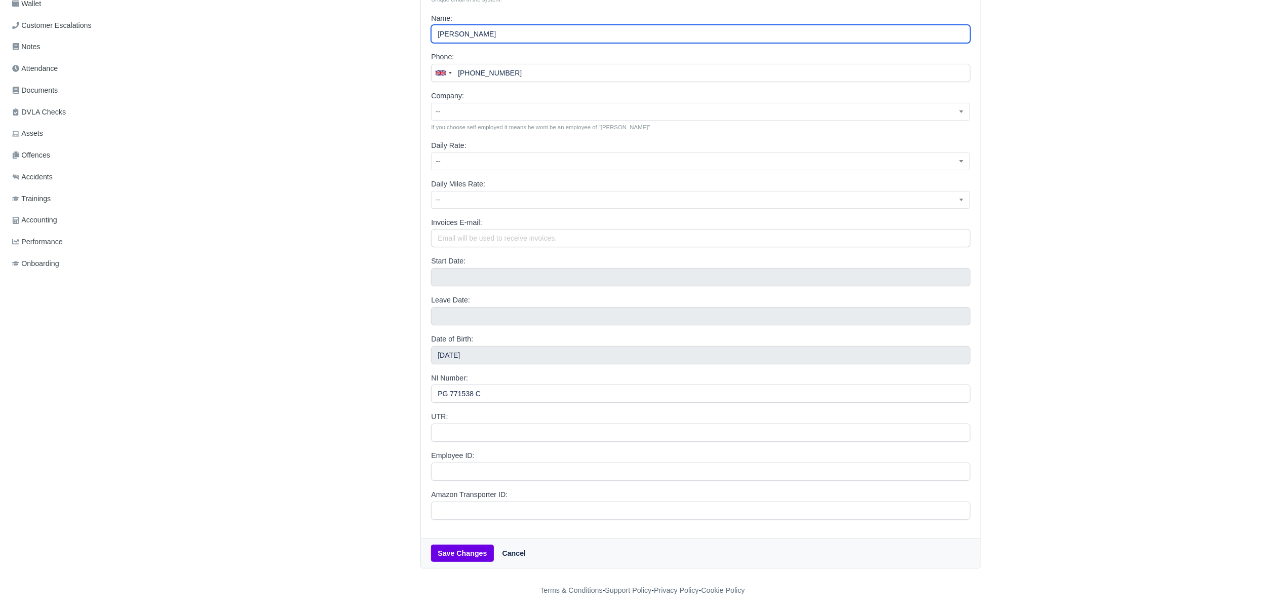
scroll to position [202, 0]
type input "[PERSON_NAME]"
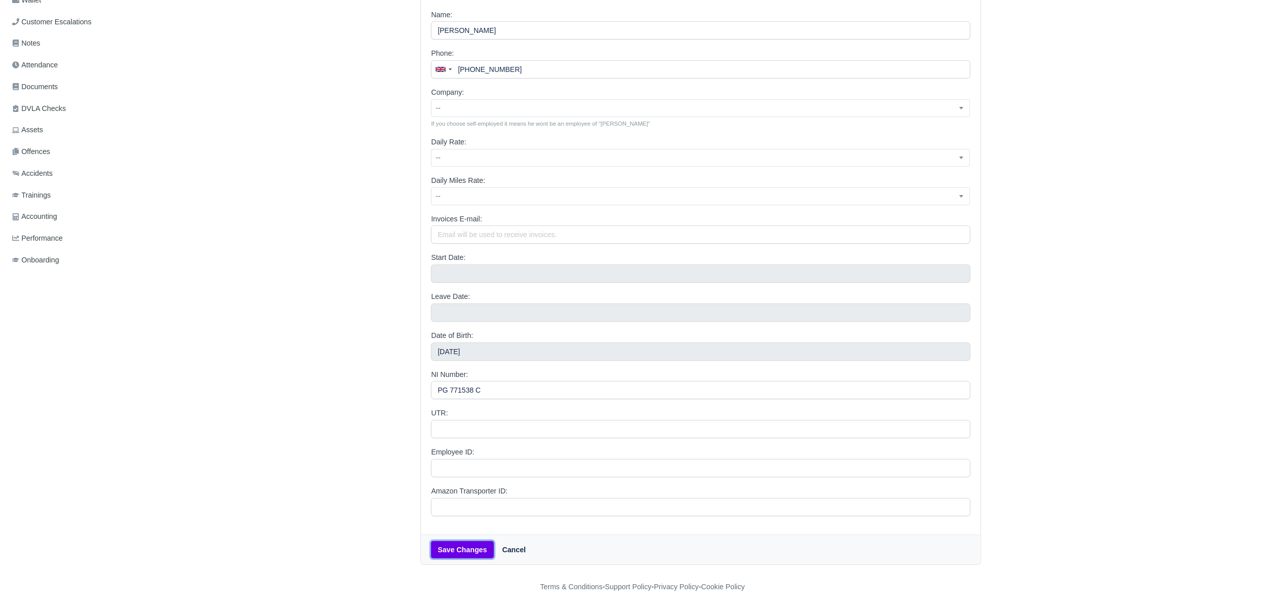
click at [471, 548] on button "Save Changes" at bounding box center [462, 549] width 62 height 17
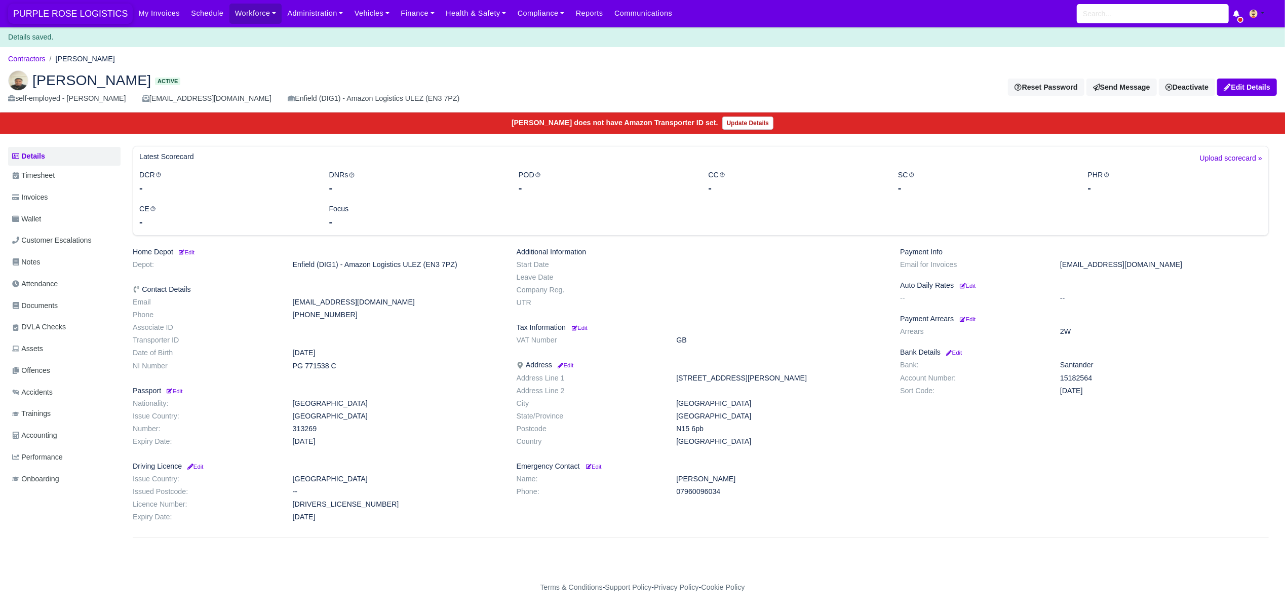
click at [45, 9] on span "PURPLE ROSE LOGISTICS" at bounding box center [70, 14] width 125 height 20
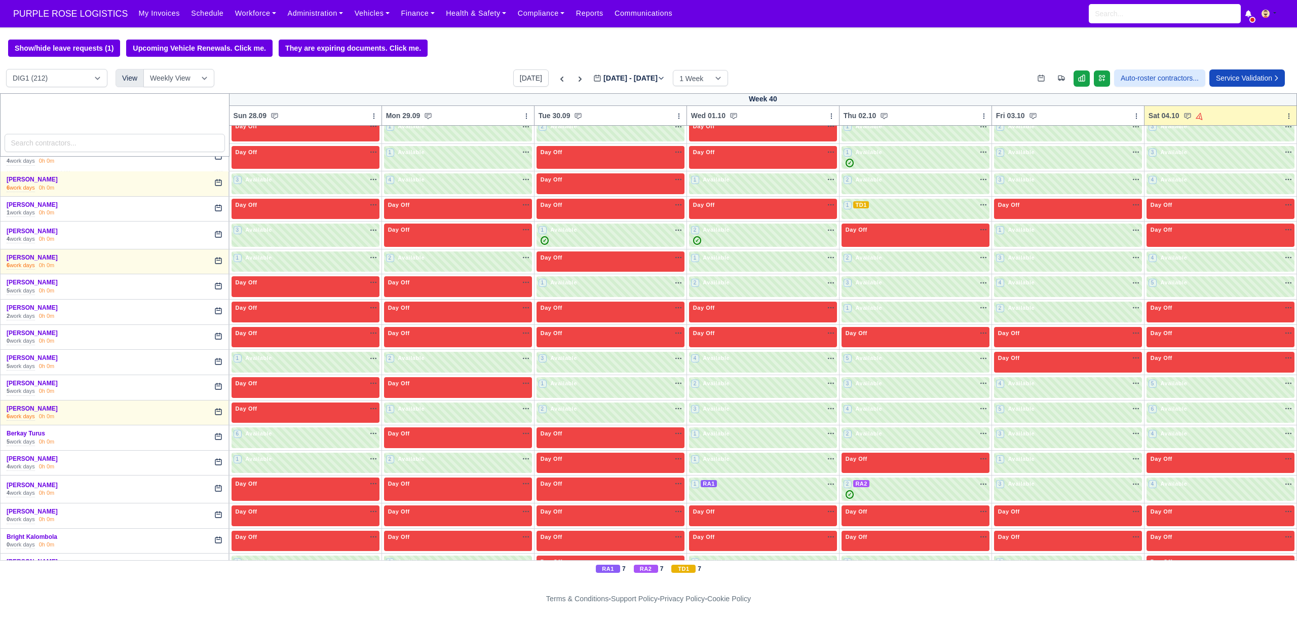
scroll to position [337, 0]
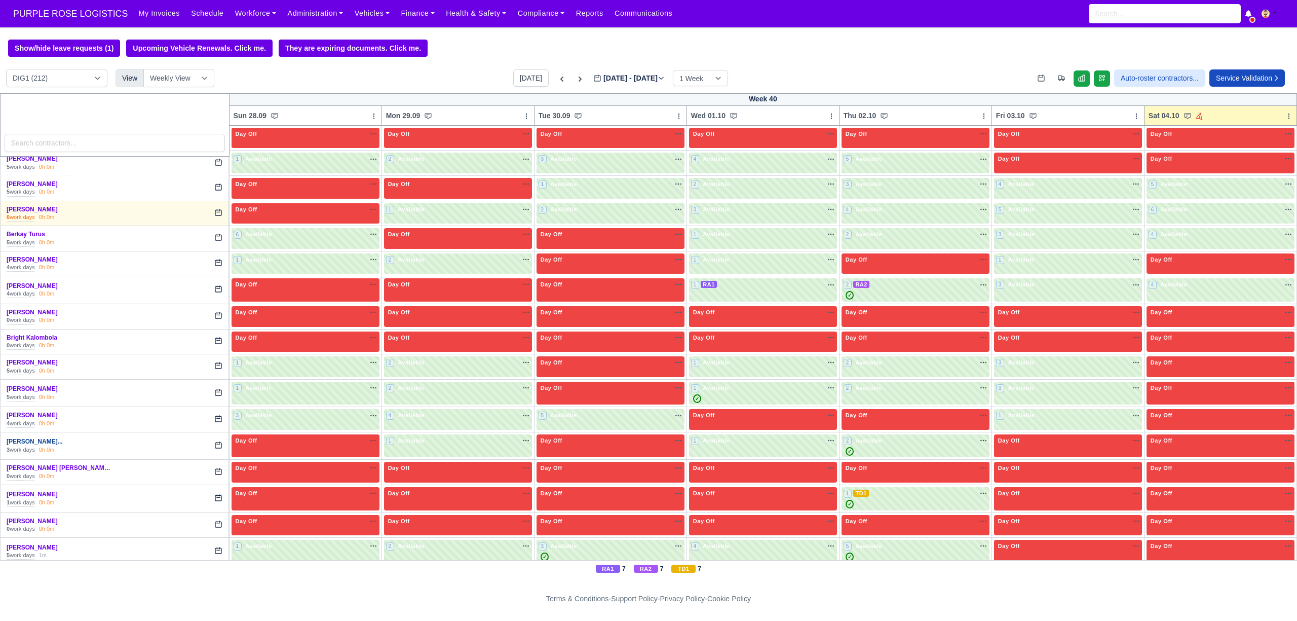
click at [57, 445] on link "Chisom Simon Hallida..." at bounding box center [35, 441] width 56 height 7
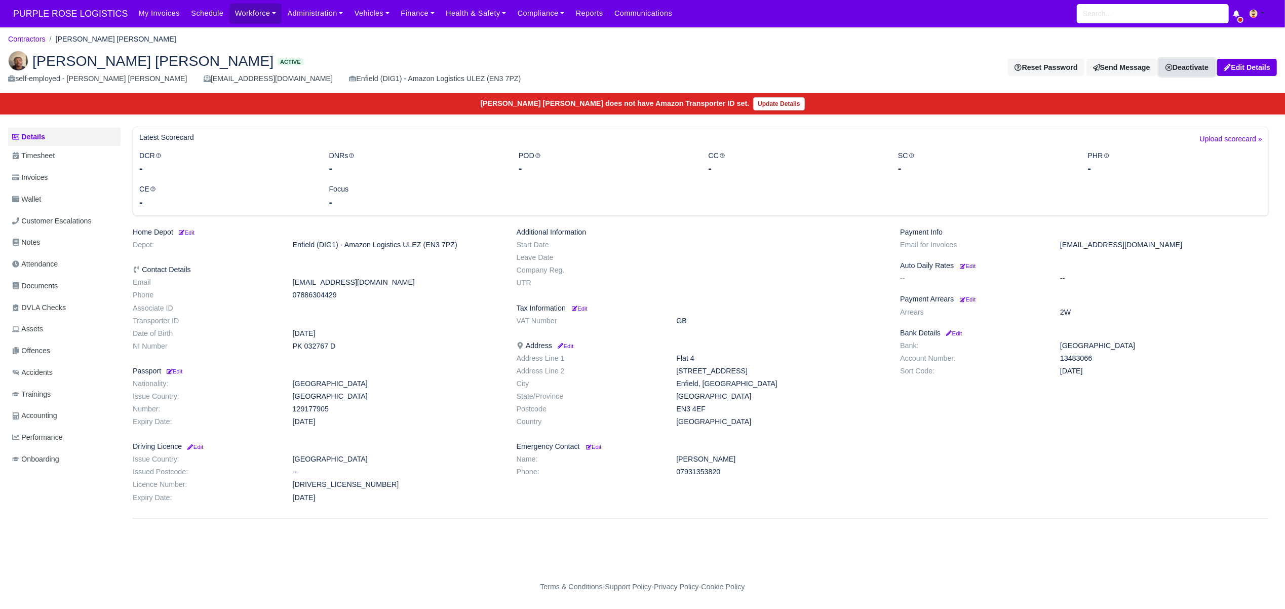
click at [1182, 67] on link "Deactivate" at bounding box center [1187, 67] width 56 height 17
click at [1152, 120] on link "Off-board" at bounding box center [1171, 119] width 90 height 16
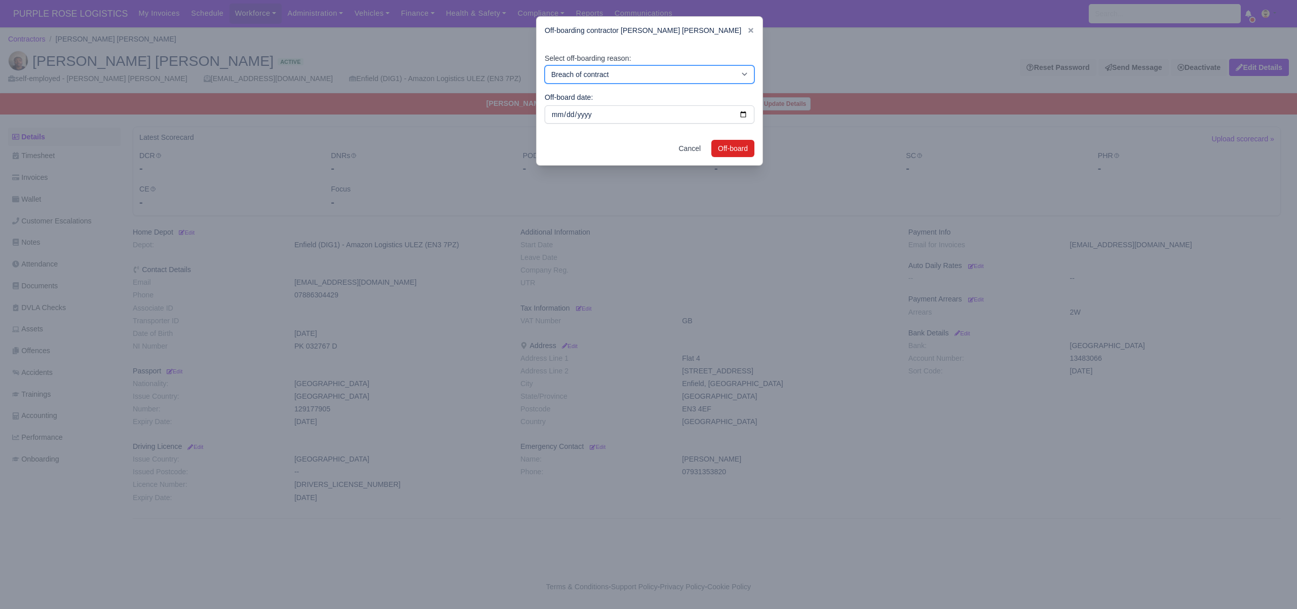
click at [631, 72] on select "Breach of contract Personal decision Too many parcels Heavy routes Another comp…" at bounding box center [650, 74] width 210 height 18
select select "personal-decision"
click at [545, 65] on select "Breach of contract Personal decision Too many parcels Heavy routes Another comp…" at bounding box center [650, 74] width 210 height 18
click at [735, 150] on button "Off-board" at bounding box center [732, 148] width 43 height 17
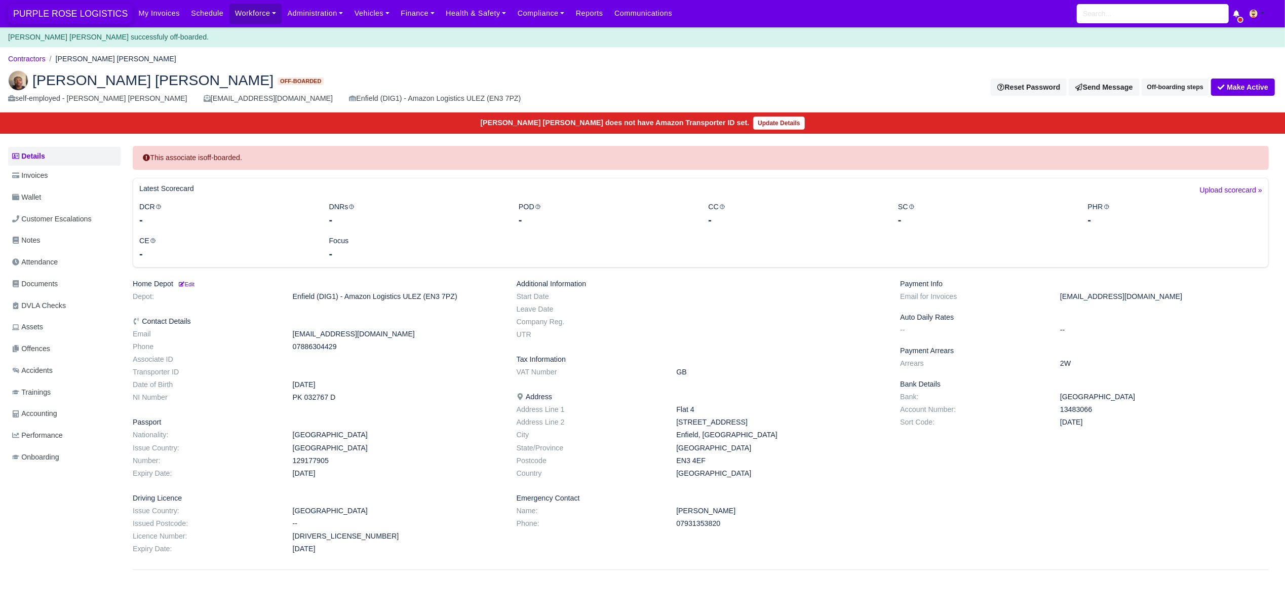
click at [75, 9] on span "PURPLE ROSE LOGISTICS" at bounding box center [70, 14] width 125 height 20
